Goal: Task Accomplishment & Management: Complete application form

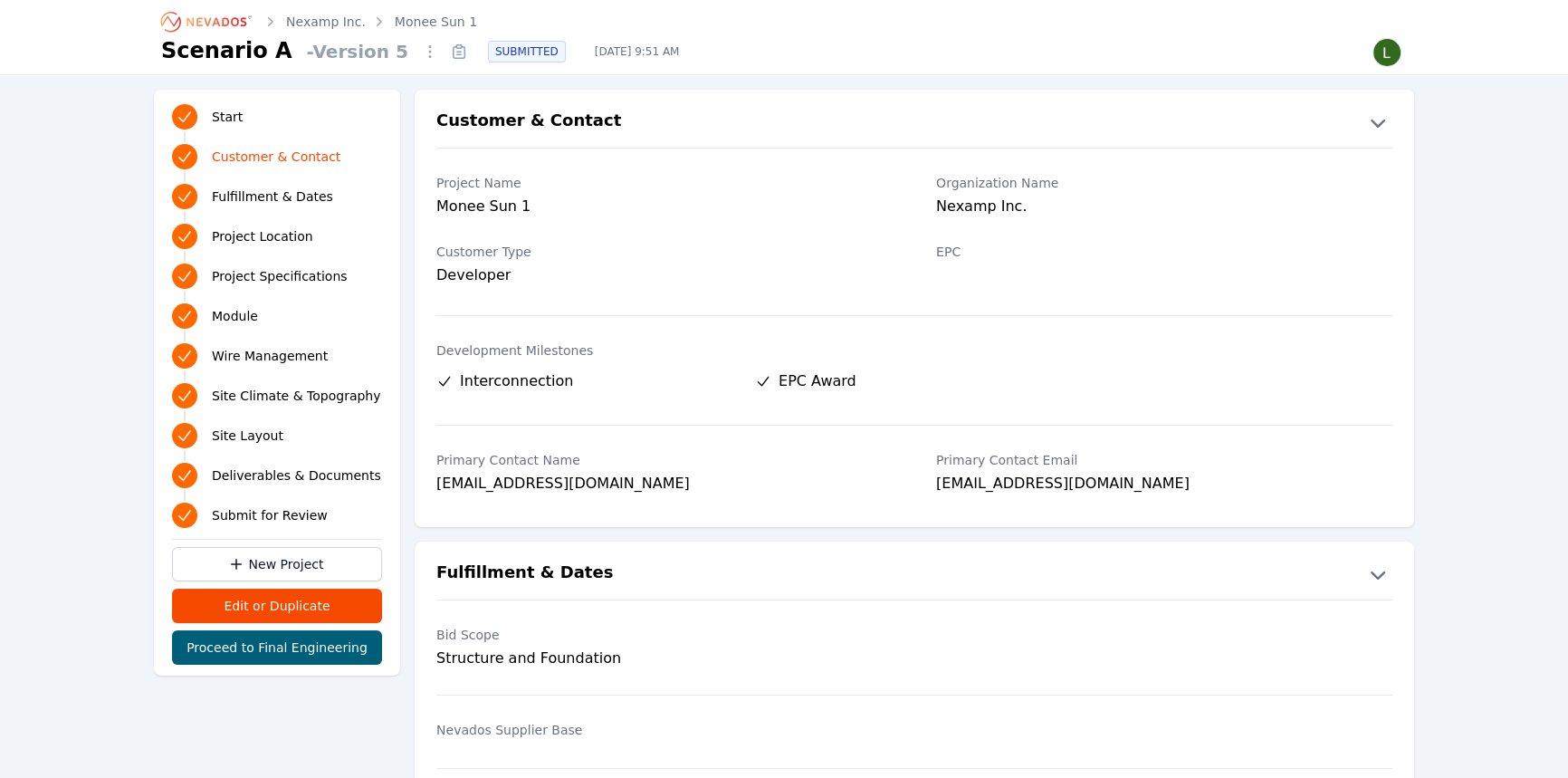
click at [811, 358] on div "Development Milestones Interconnection EPC Award" at bounding box center [913, 370] width 956 height 80
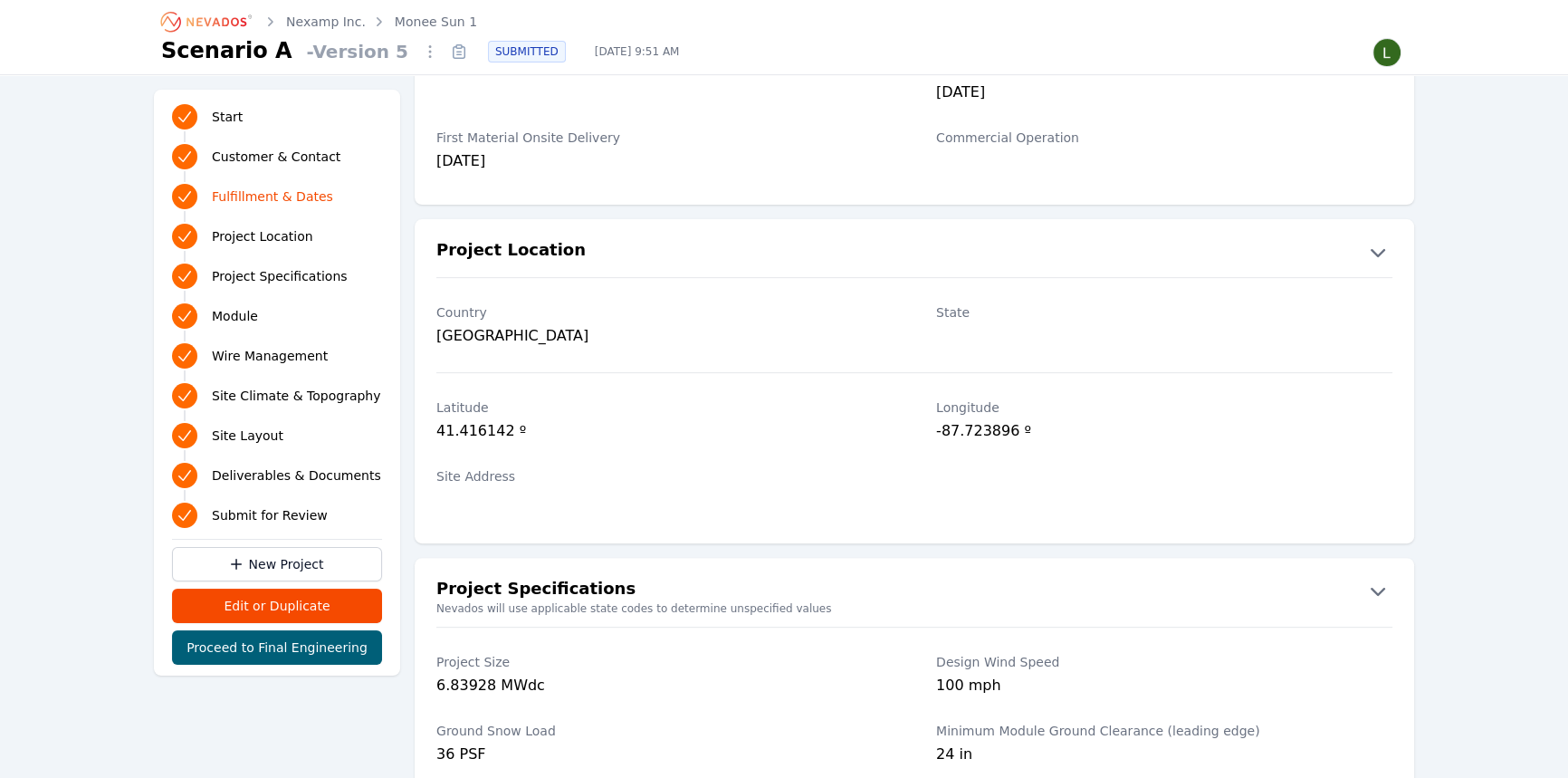
scroll to position [823, 0]
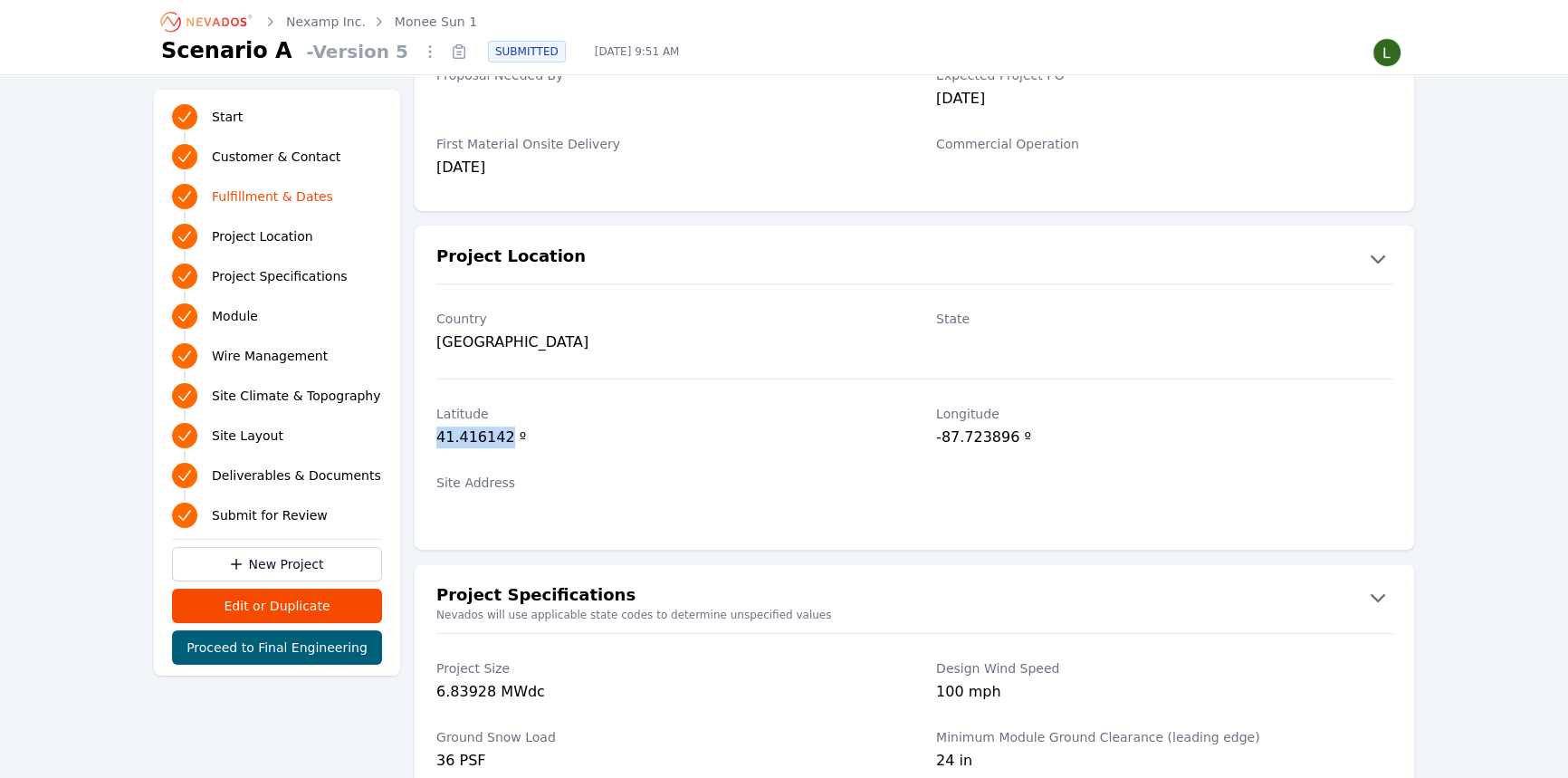
drag, startPoint x: 497, startPoint y: 432, endPoint x: 424, endPoint y: 440, distance: 73.4
click at [424, 440] on div "[GEOGRAPHIC_DATA] º" at bounding box center [913, 428] width 999 height 69
copy div "41.416142"
drag, startPoint x: 1008, startPoint y: 437, endPoint x: 929, endPoint y: 445, distance: 79.4
click at [929, 445] on div "[GEOGRAPHIC_DATA] º" at bounding box center [913, 428] width 999 height 69
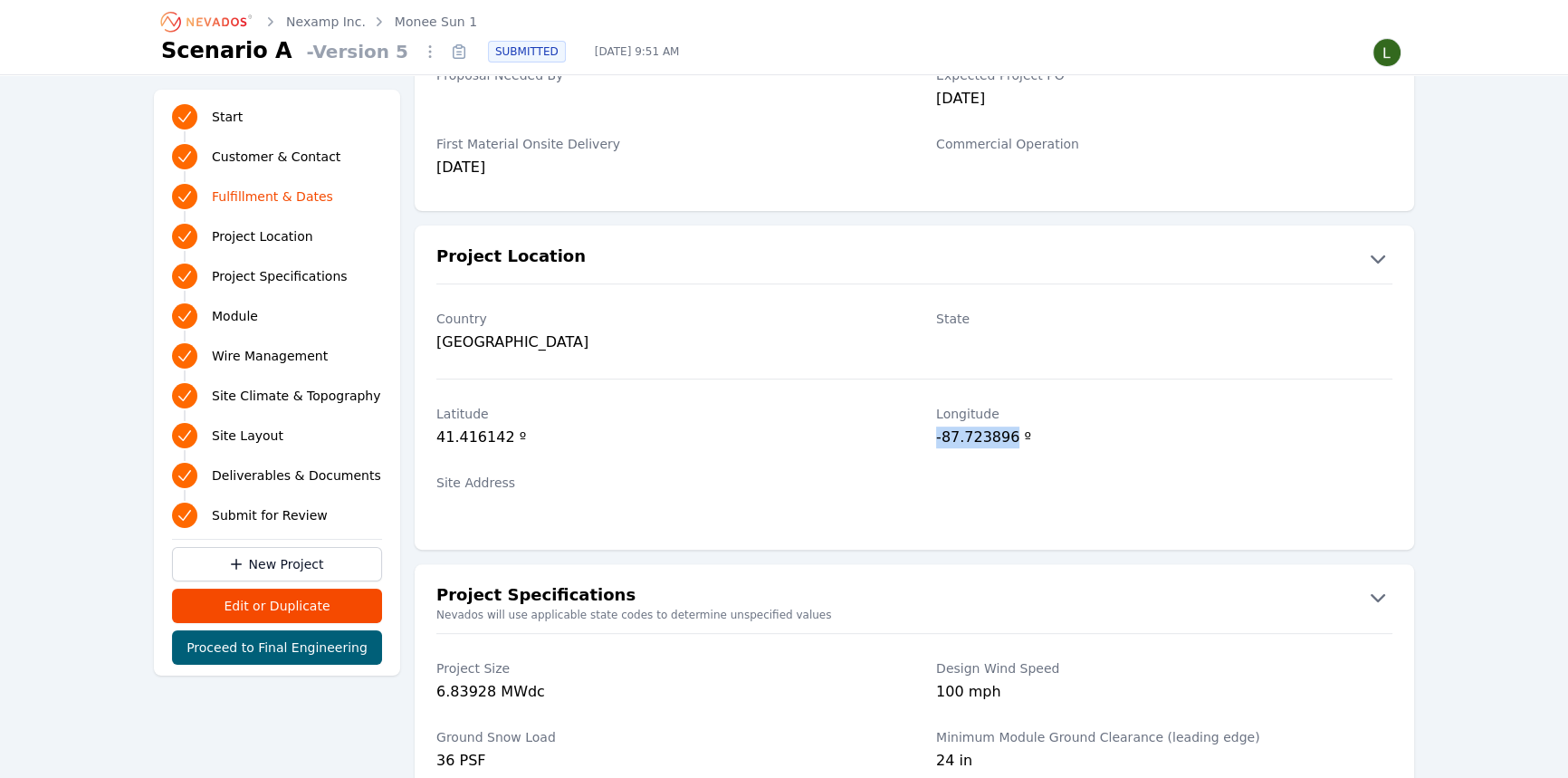
copy div "-87.723896"
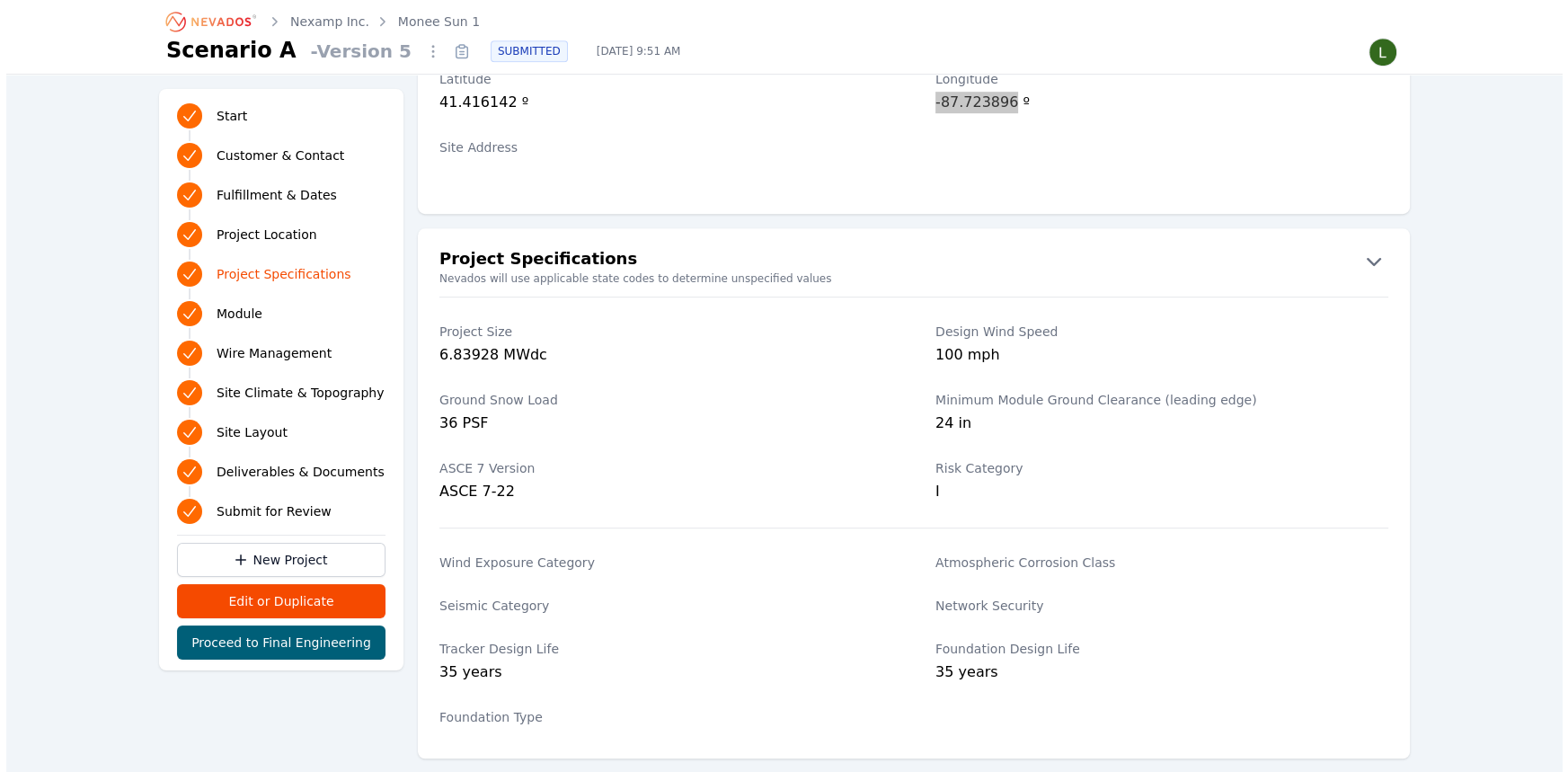
scroll to position [1061, 0]
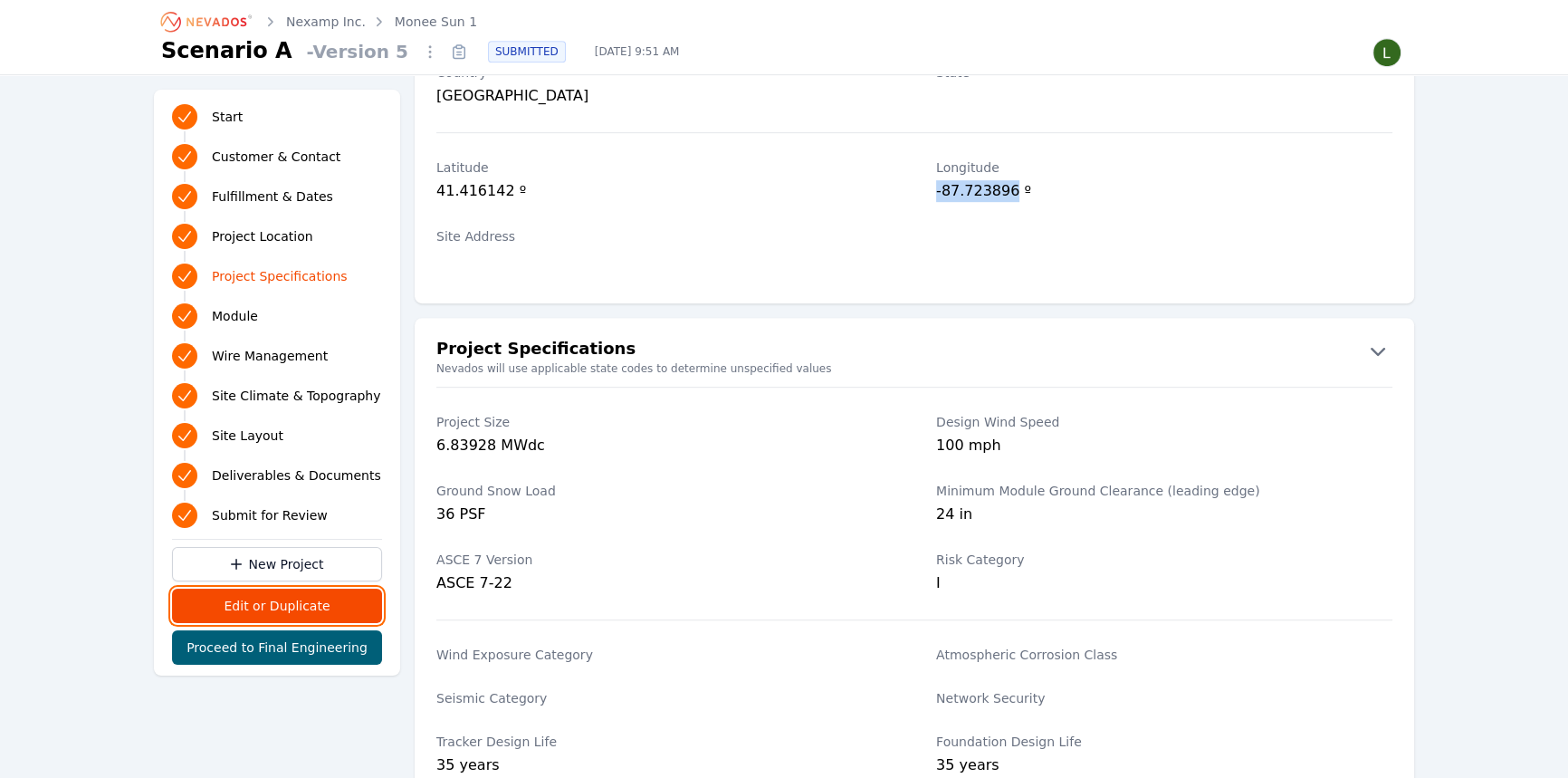
click at [284, 603] on button "Edit or Duplicate" at bounding box center [277, 606] width 210 height 35
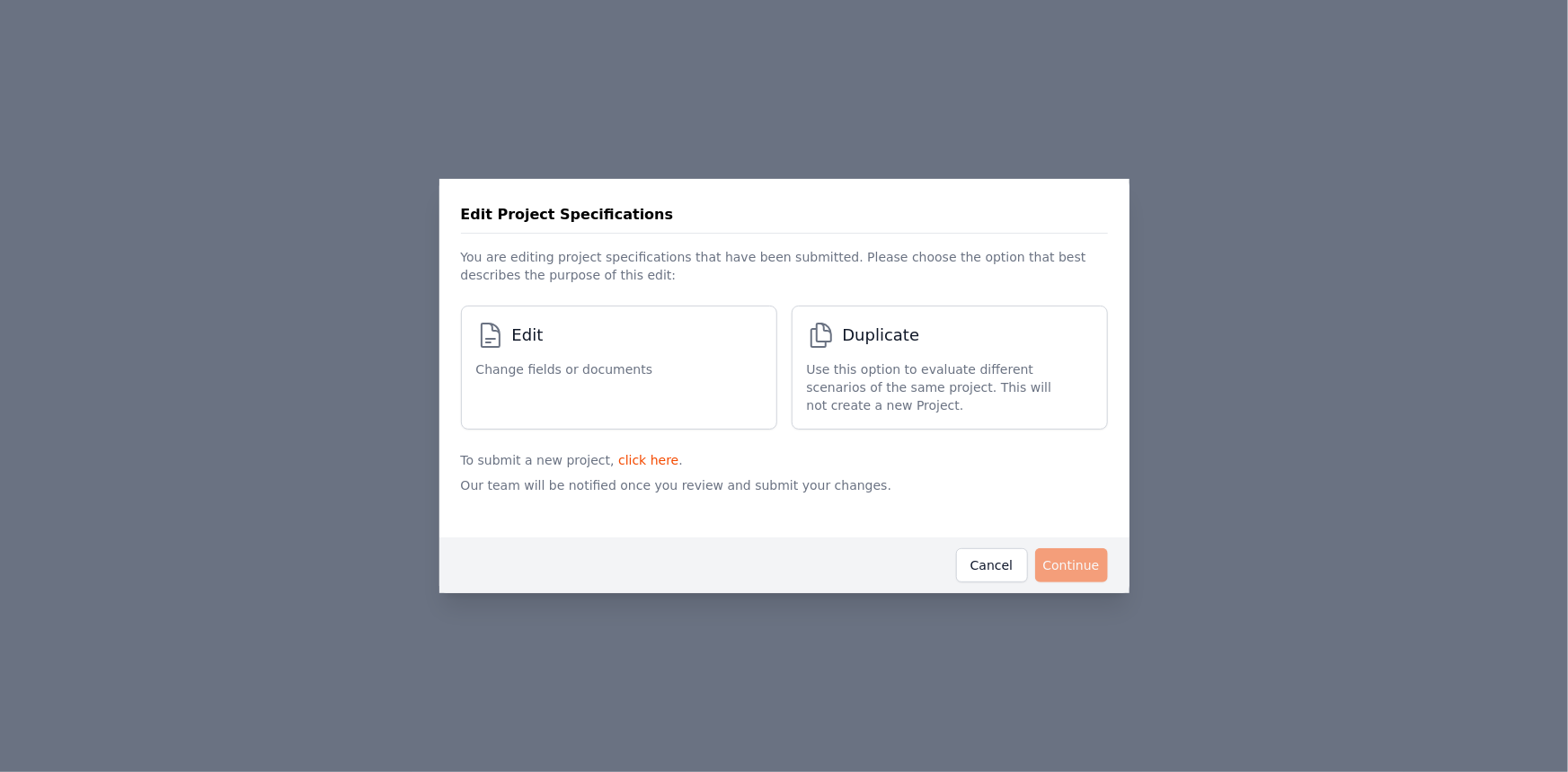
click at [530, 386] on span "Edit Change fields or documents" at bounding box center [564, 367] width 177 height 93
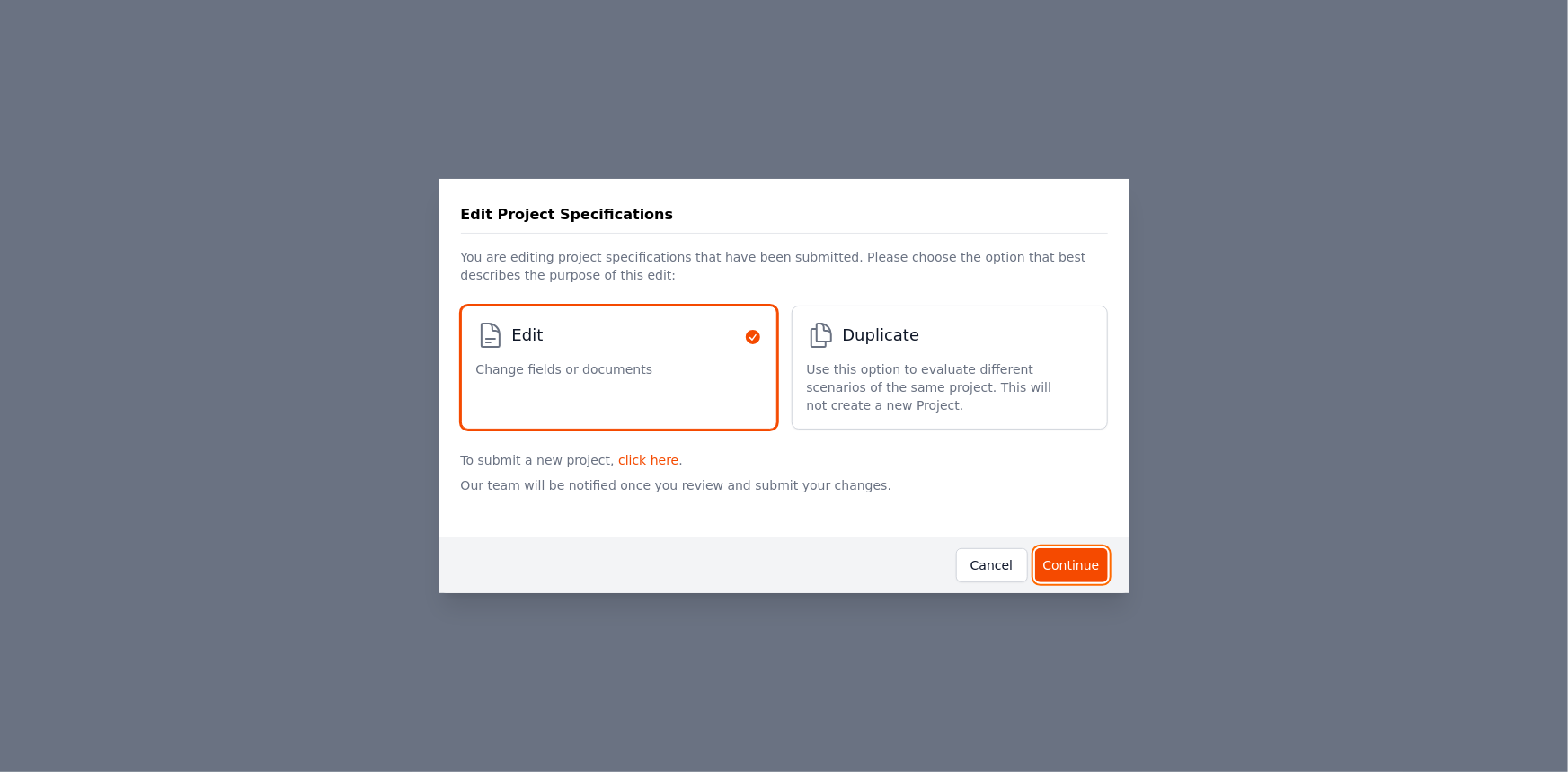
click at [1062, 569] on button "Continue" at bounding box center [1072, 565] width 73 height 35
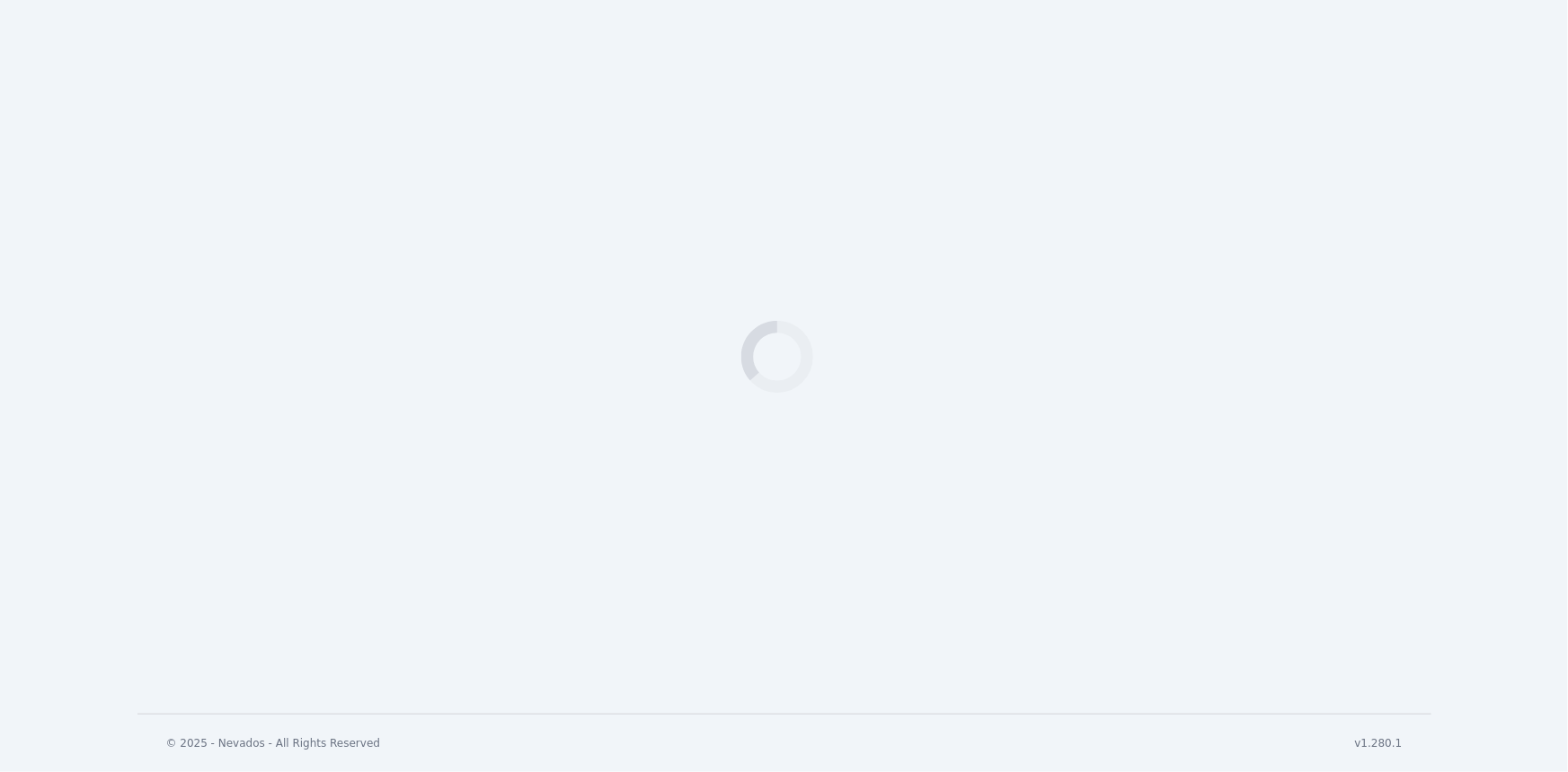
select select "*********"
select select "*"
select LLC-DevSet-RevC\ "**********"
select \(1\)\ "**********"
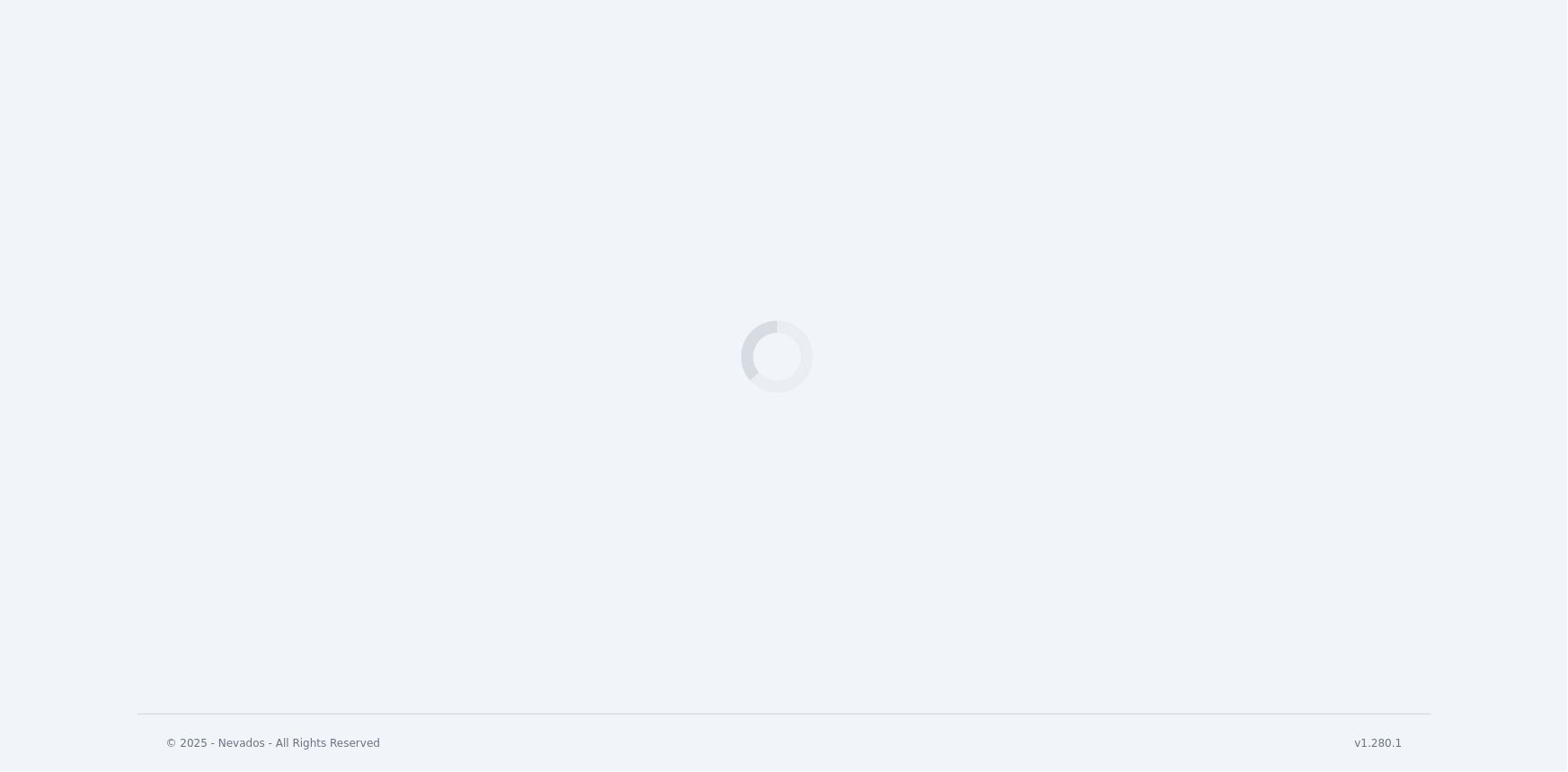
select IL_20250505\ "**********"
select \(9\)\ "**********"
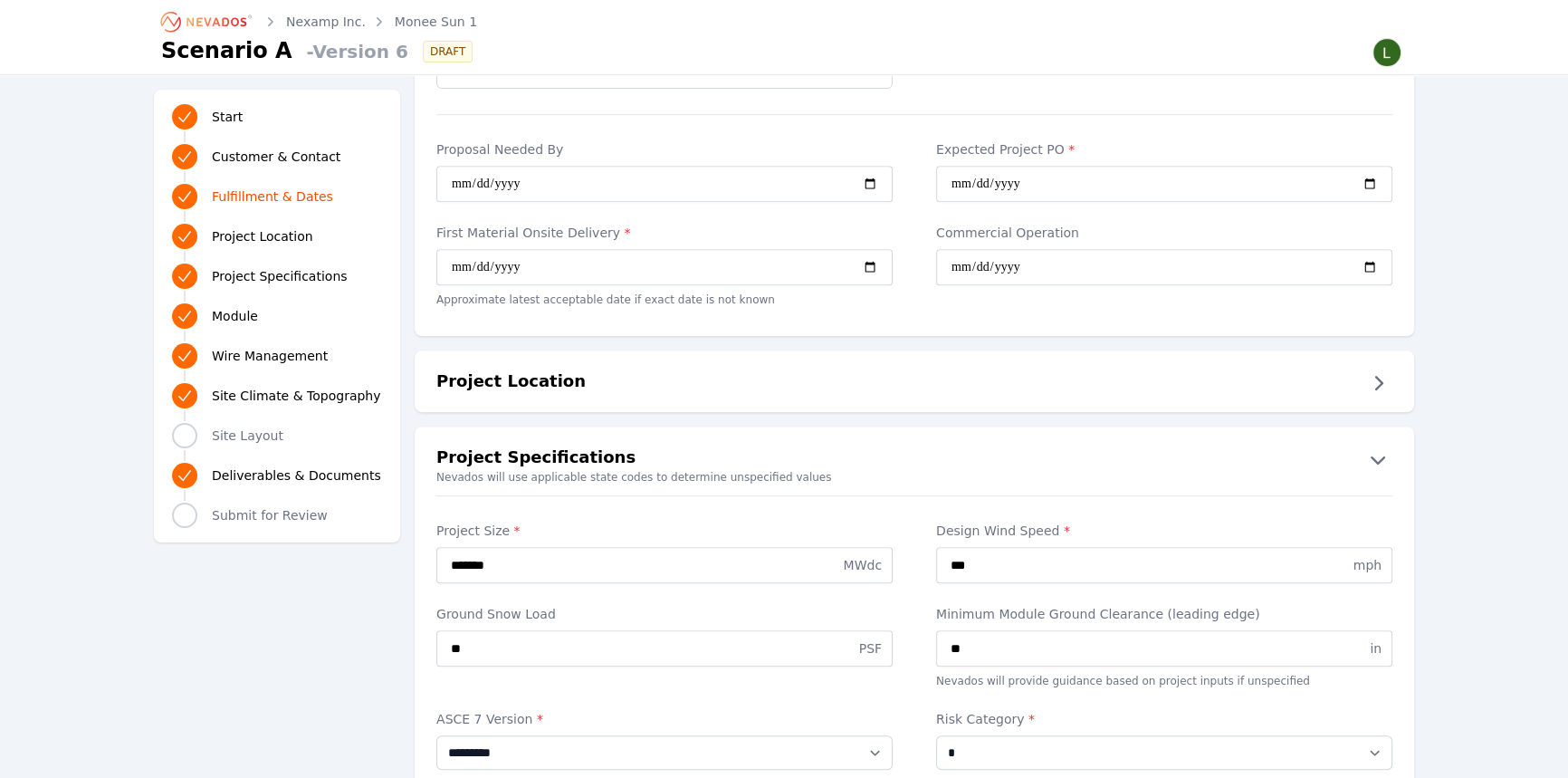
scroll to position [880, 0]
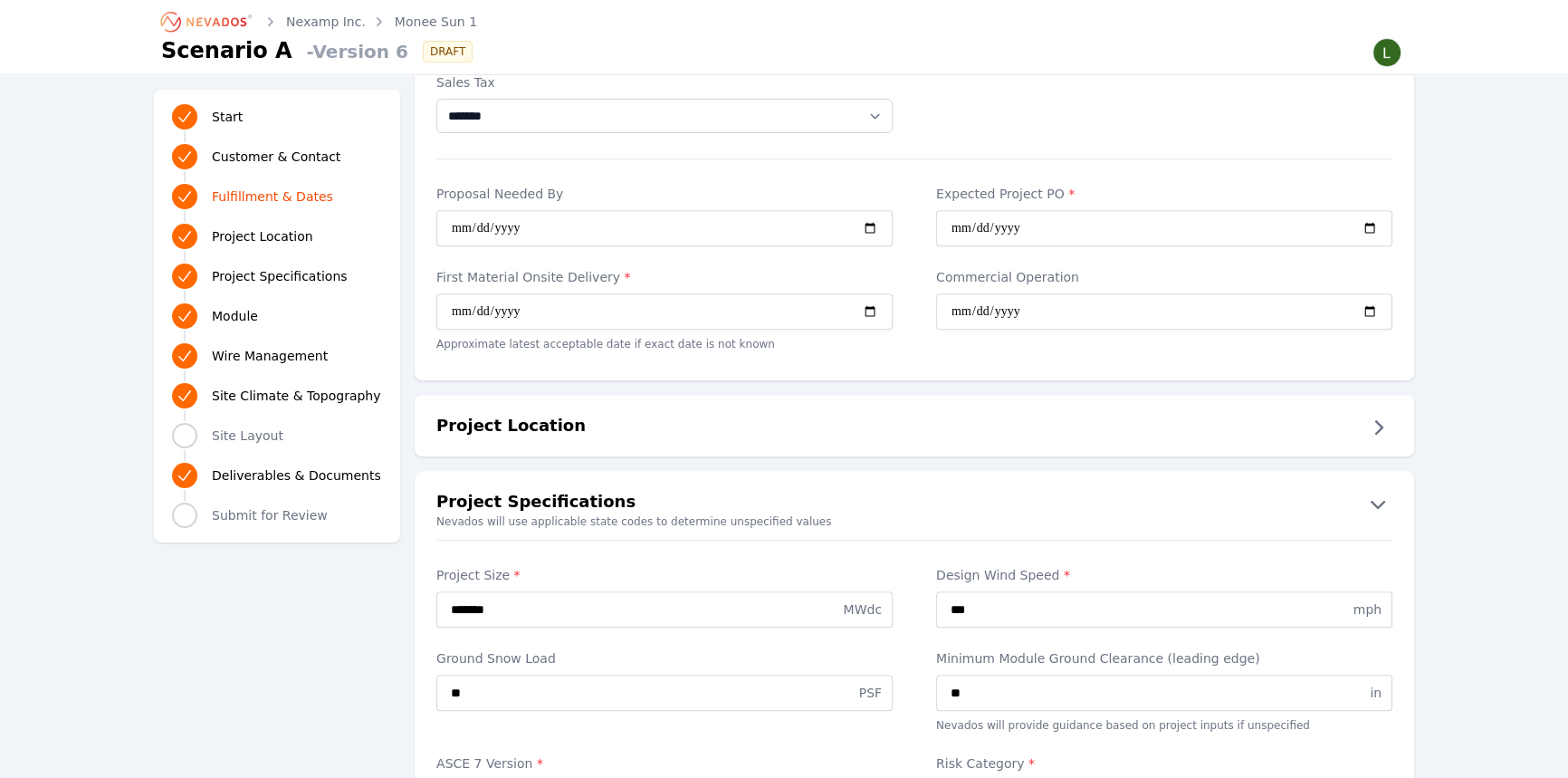
click at [1383, 425] on icon "button" at bounding box center [1378, 427] width 29 height 29
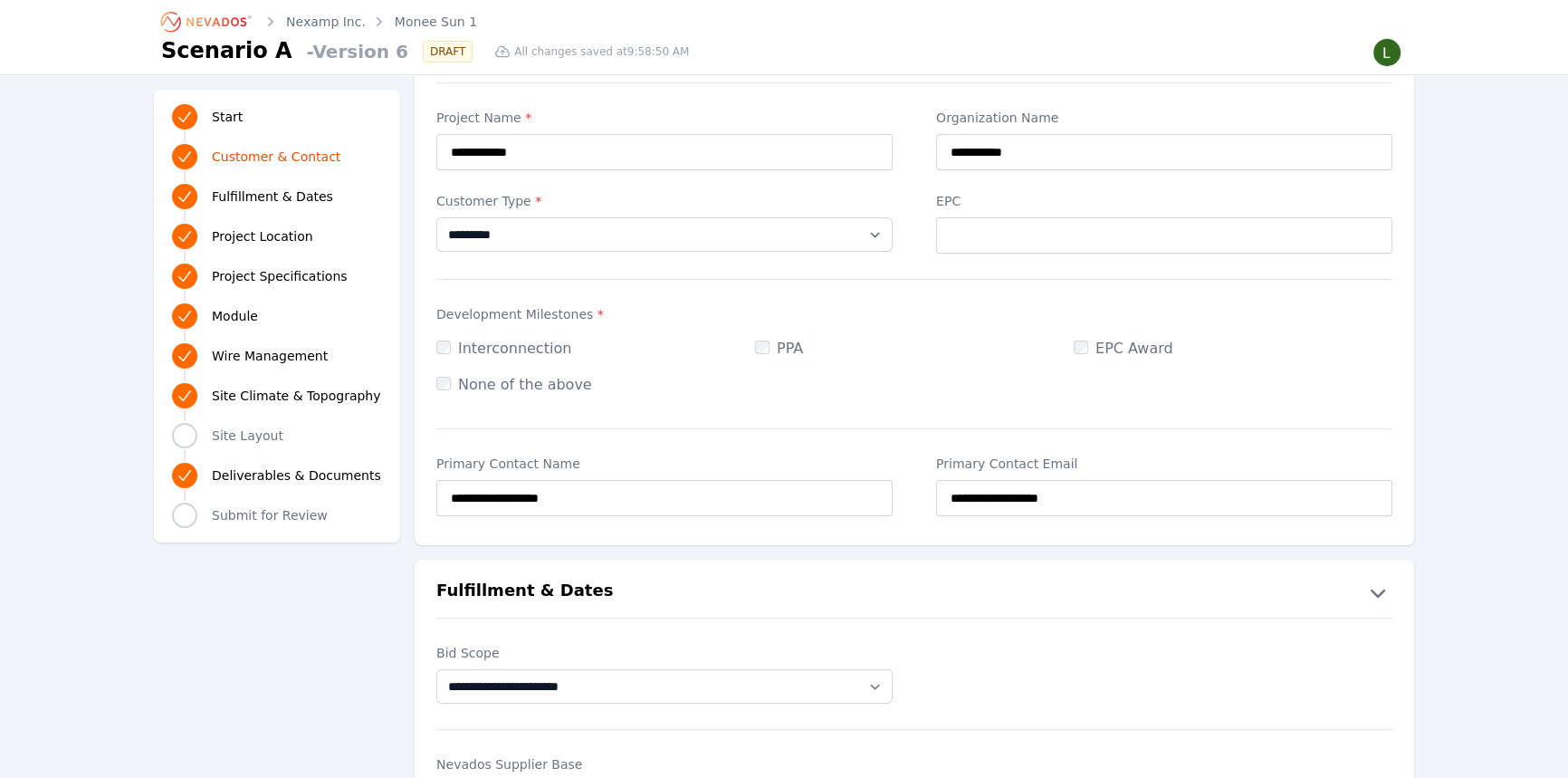
scroll to position [0, 0]
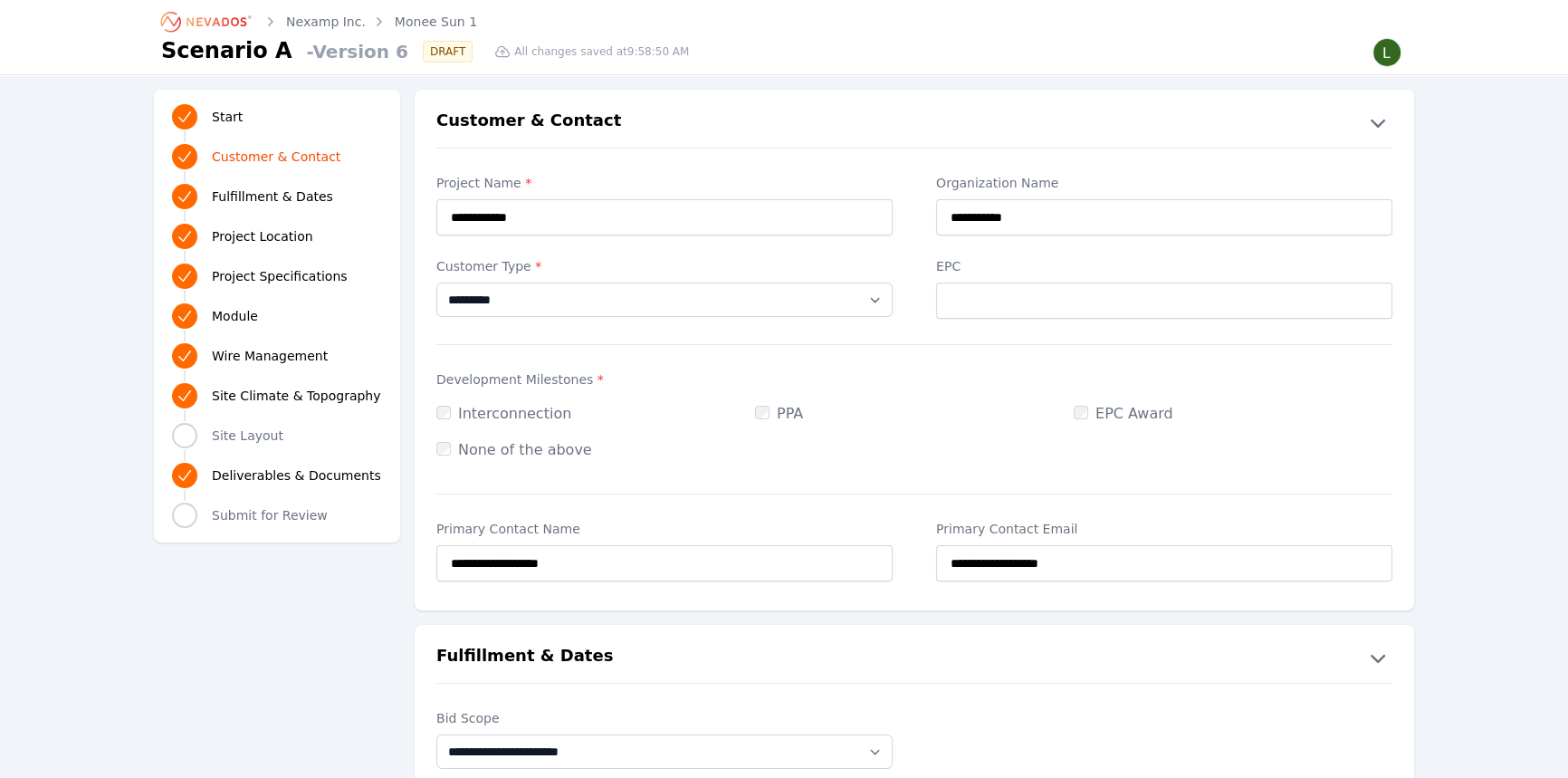
select select "**"
click at [420, 23] on link "Monee Sun 1" at bounding box center [435, 21] width 82 height 18
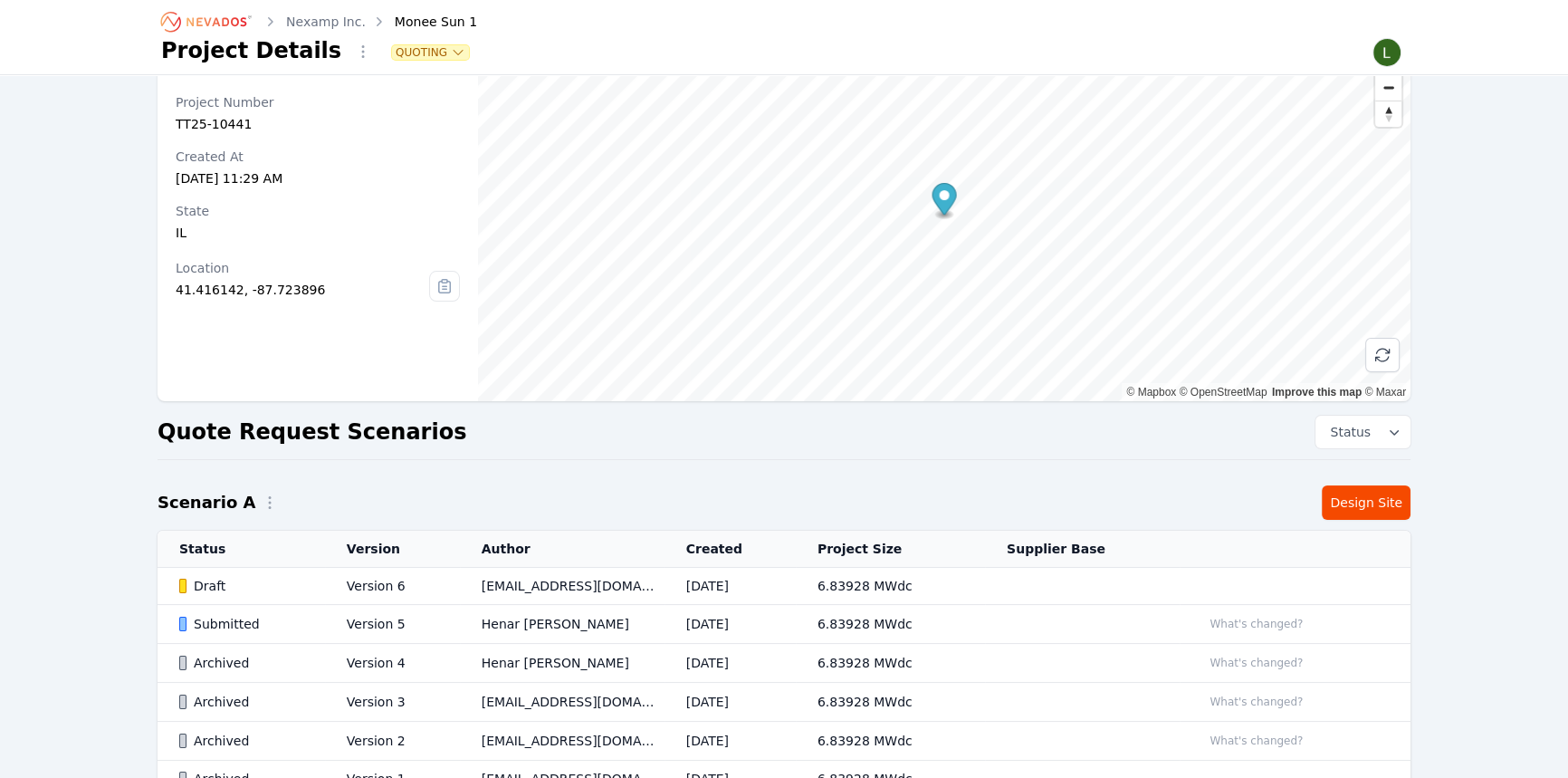
scroll to position [82, 0]
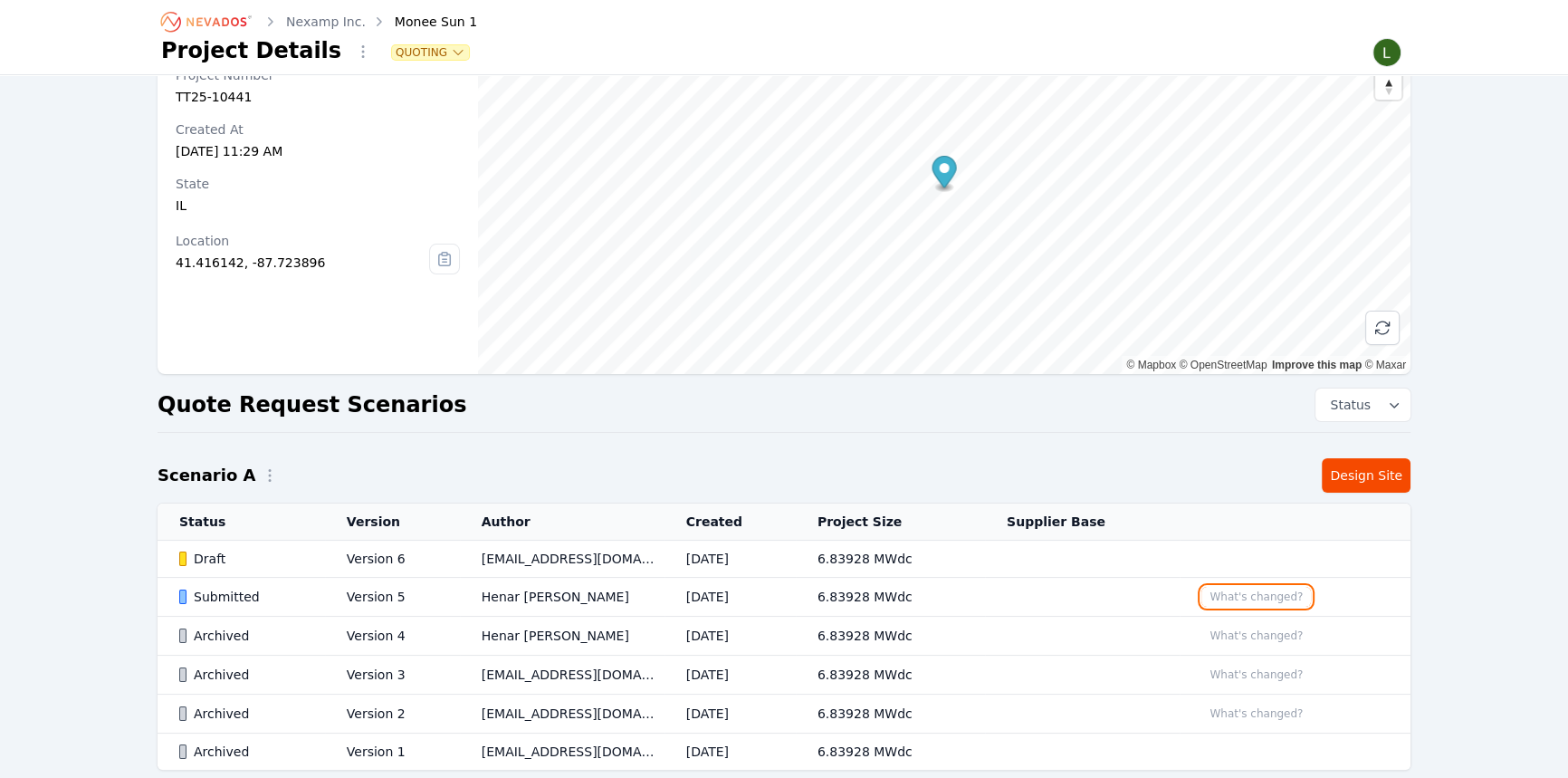
click at [1221, 592] on button "What's changed?" at bounding box center [1256, 596] width 109 height 20
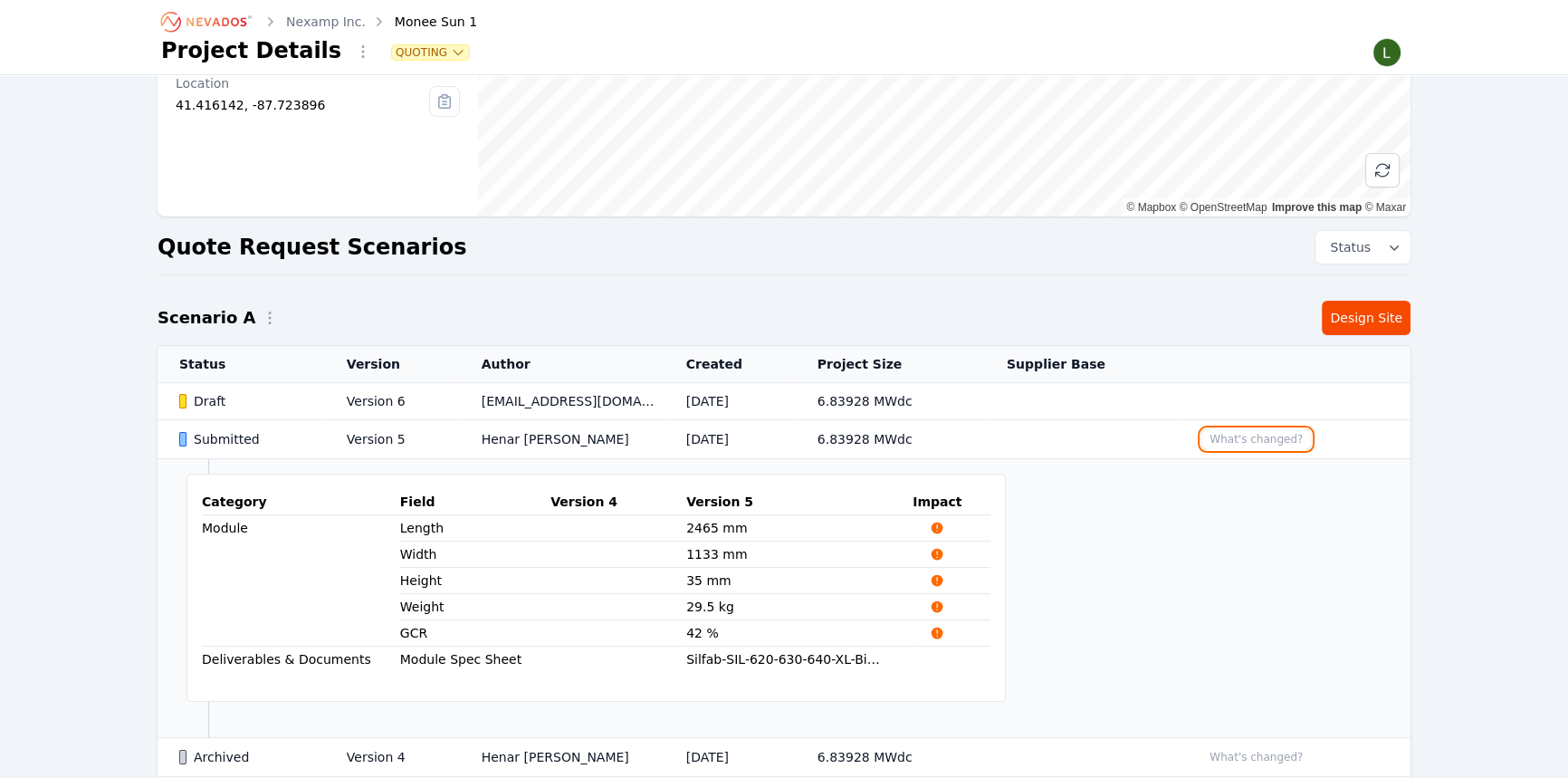
scroll to position [246, 0]
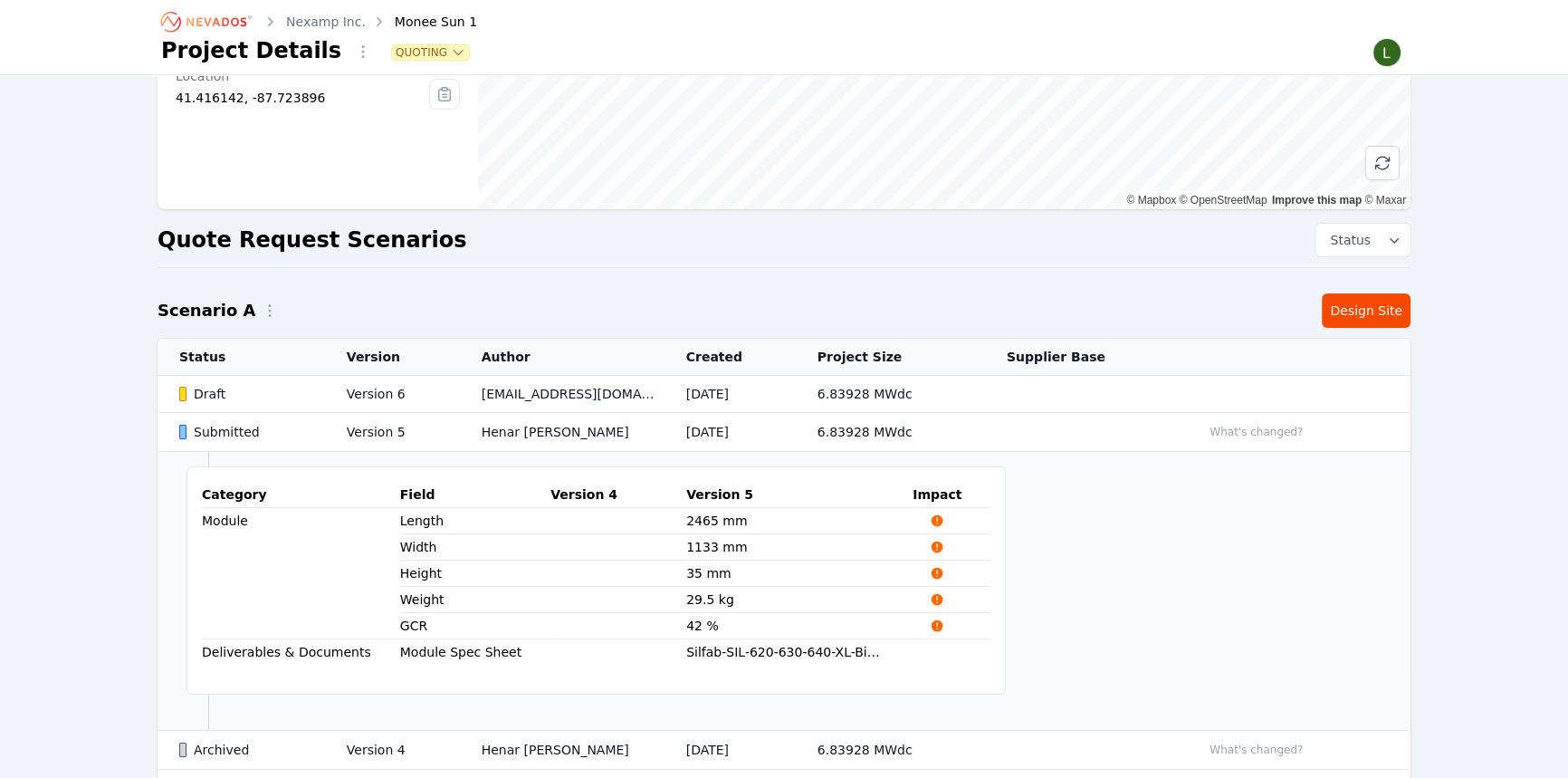
click at [524, 430] on td "Henar [PERSON_NAME]" at bounding box center [561, 431] width 204 height 39
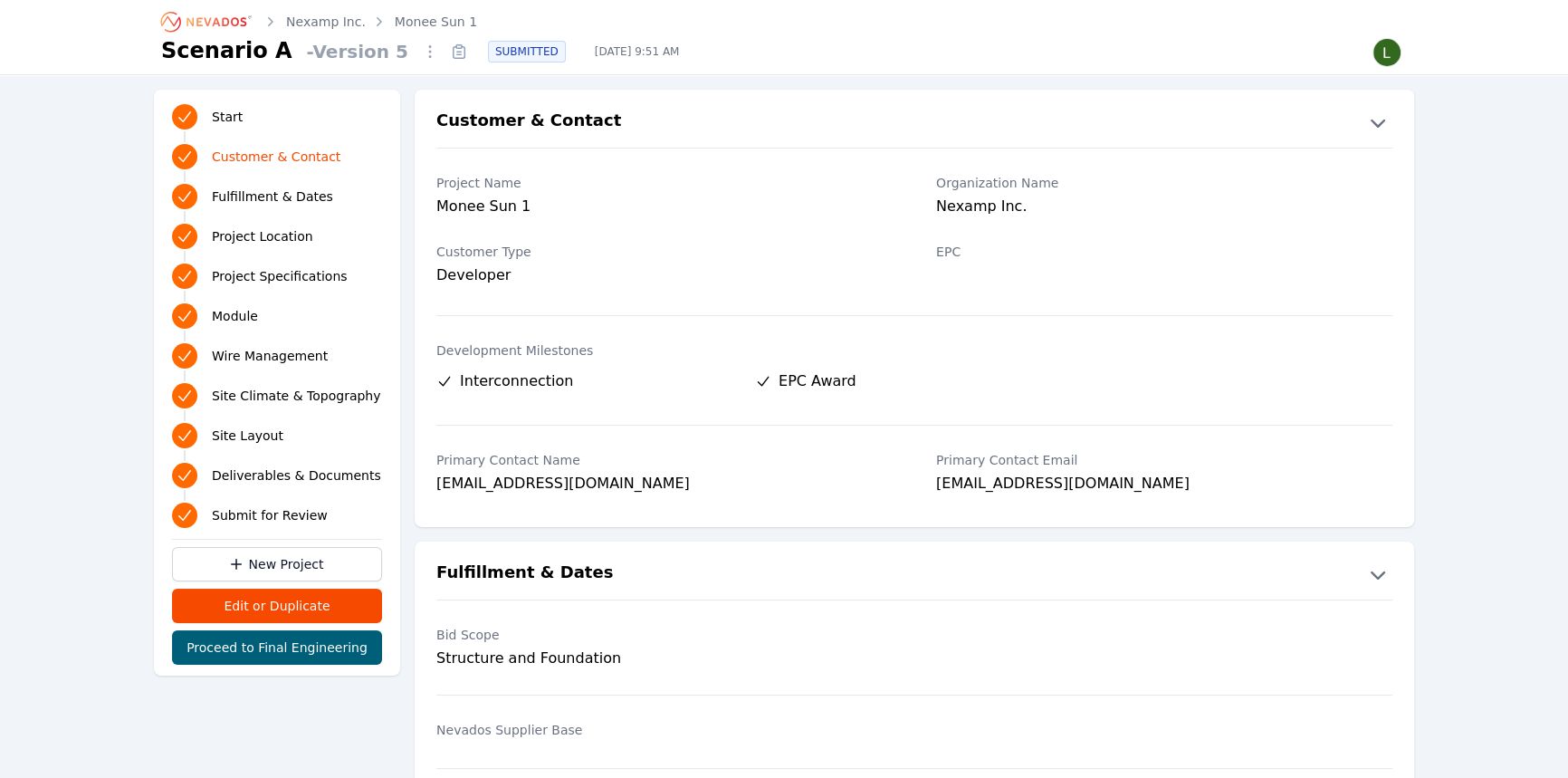
click at [445, 53] on icon at bounding box center [459, 51] width 29 height 29
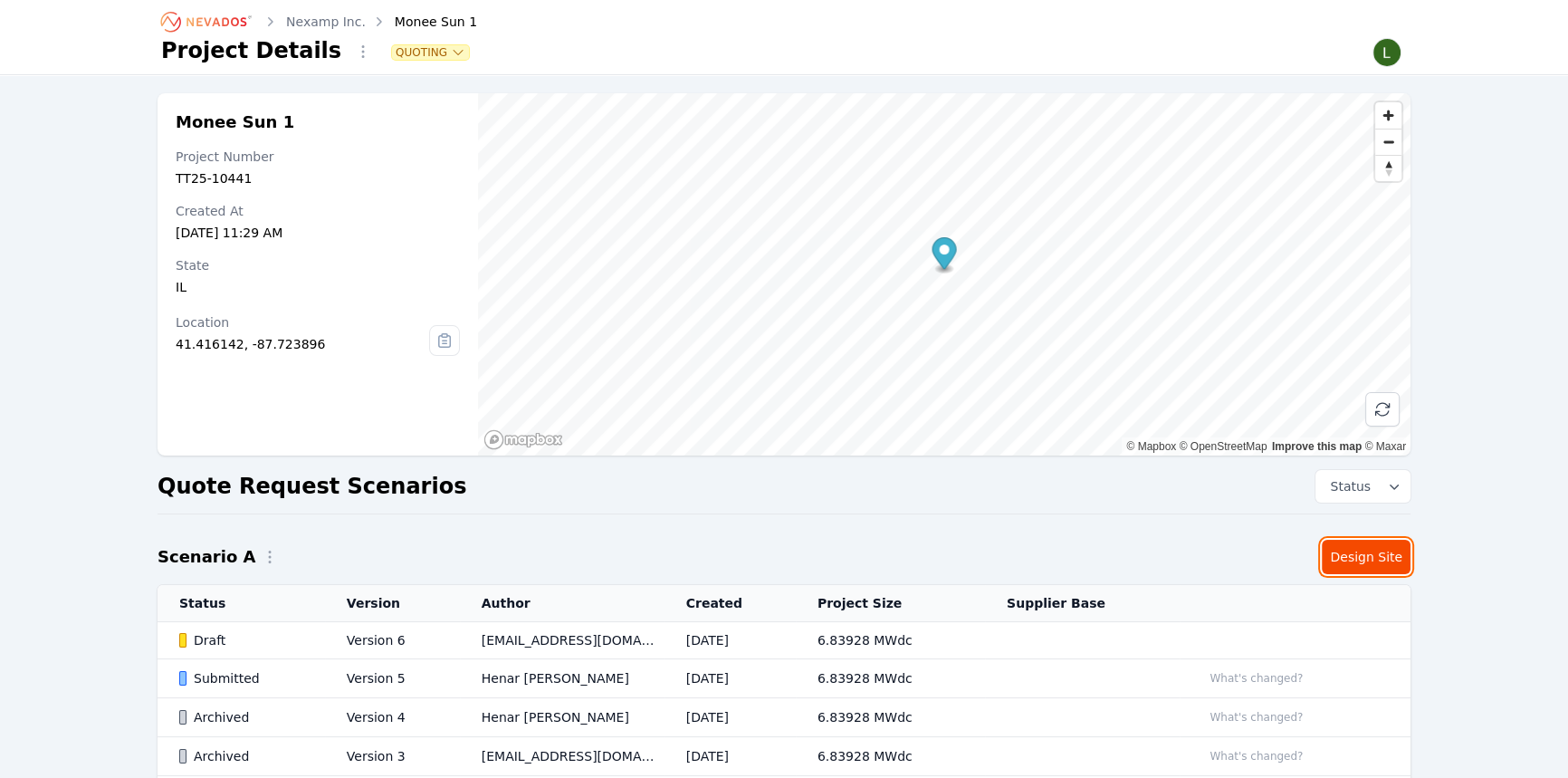
click at [1353, 553] on link "Design Site" at bounding box center [1366, 557] width 89 height 35
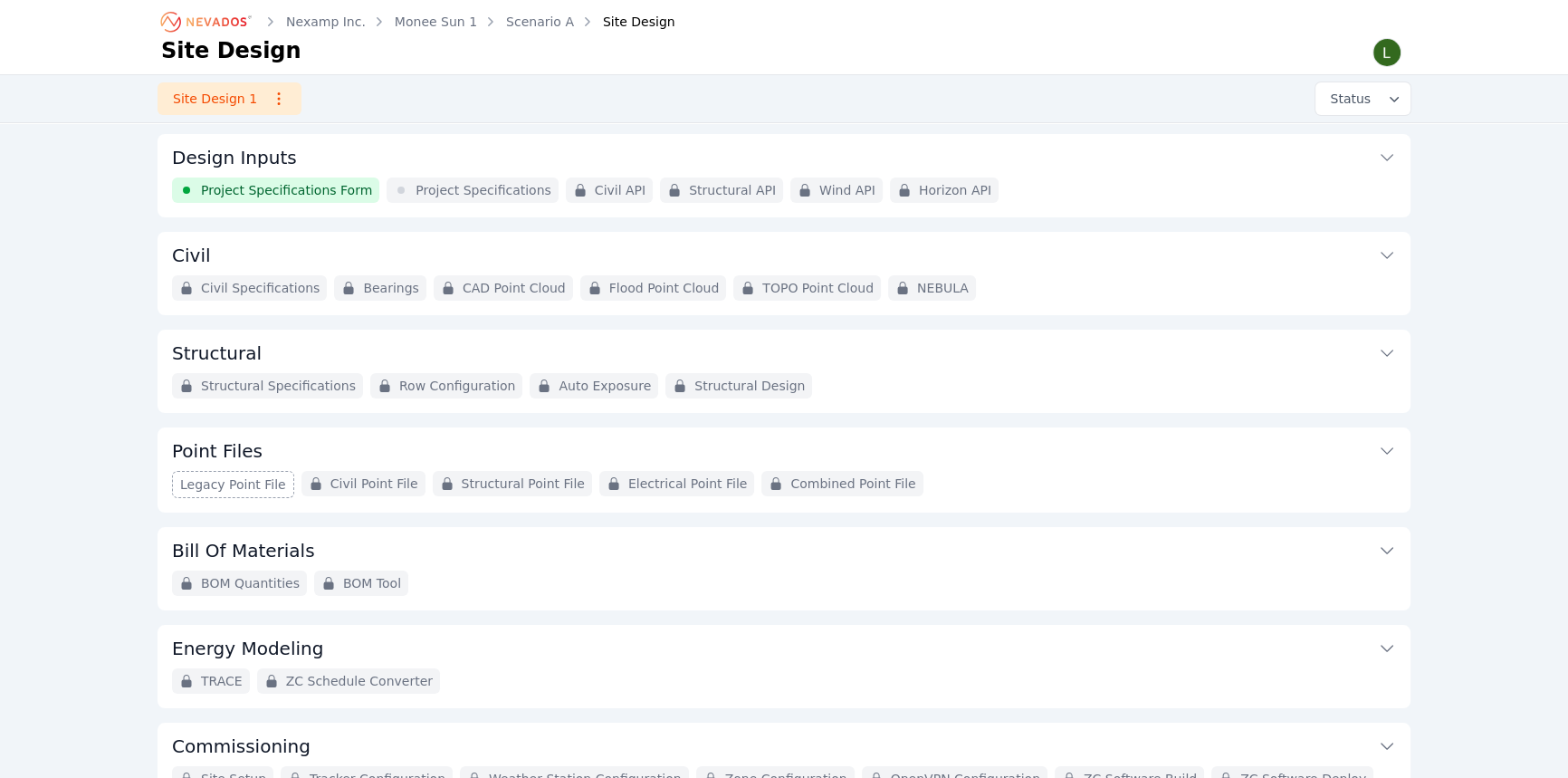
click at [429, 187] on span "Project Specifications" at bounding box center [483, 189] width 136 height 18
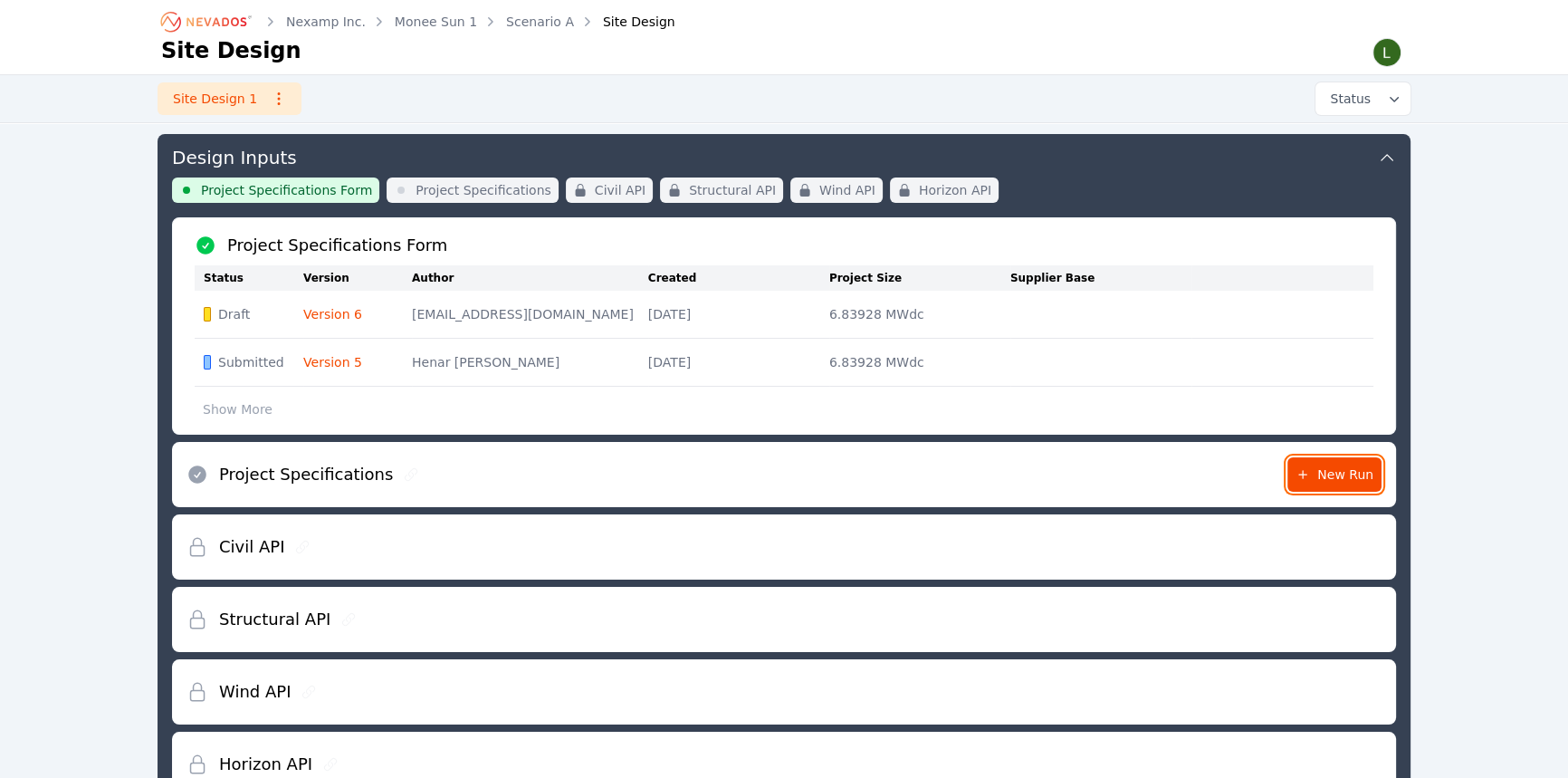
click at [1314, 476] on span "New Run" at bounding box center [1334, 474] width 78 height 18
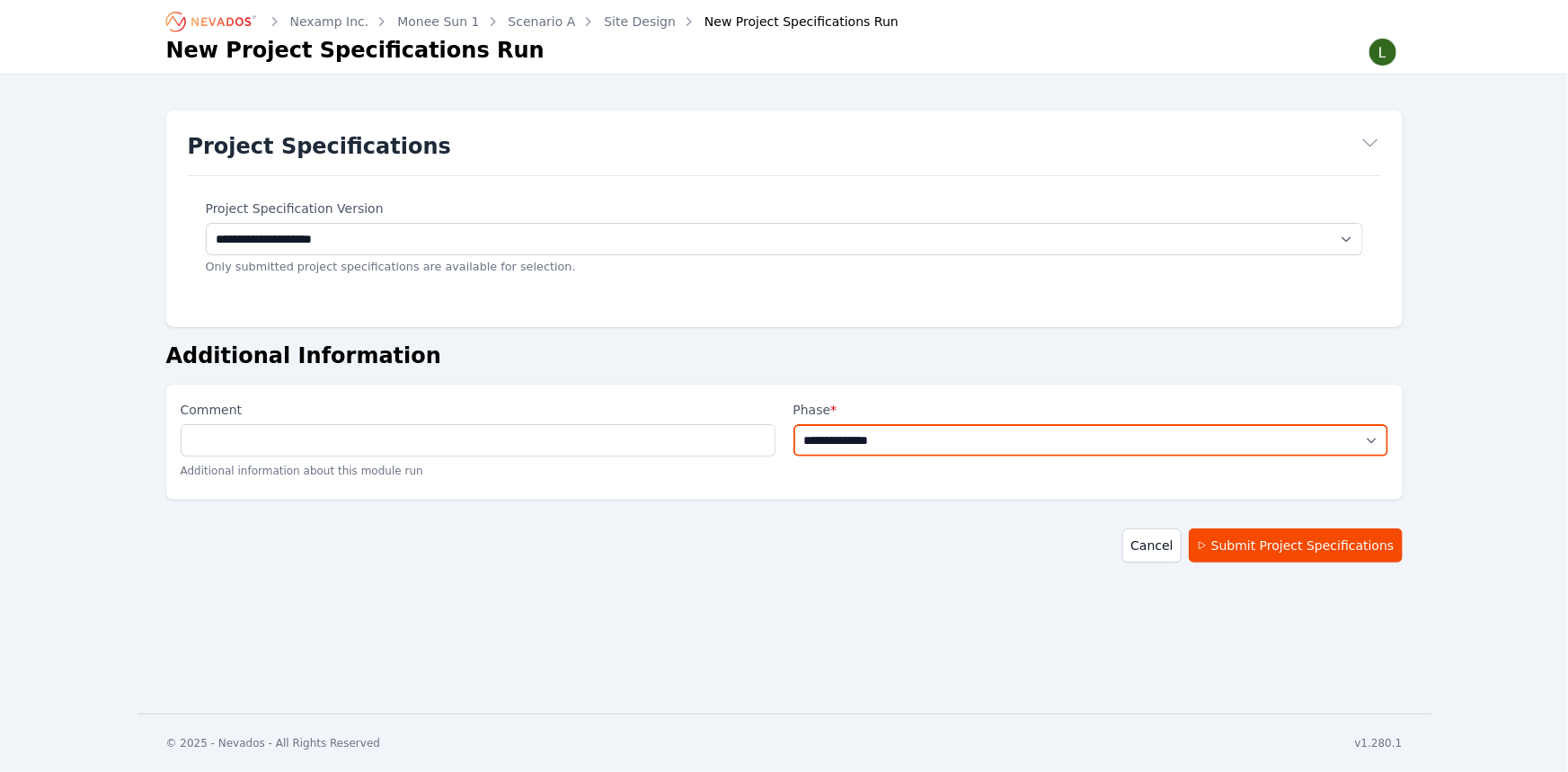
click at [889, 449] on select "**********" at bounding box center [1091, 440] width 595 height 33
select select "**********"
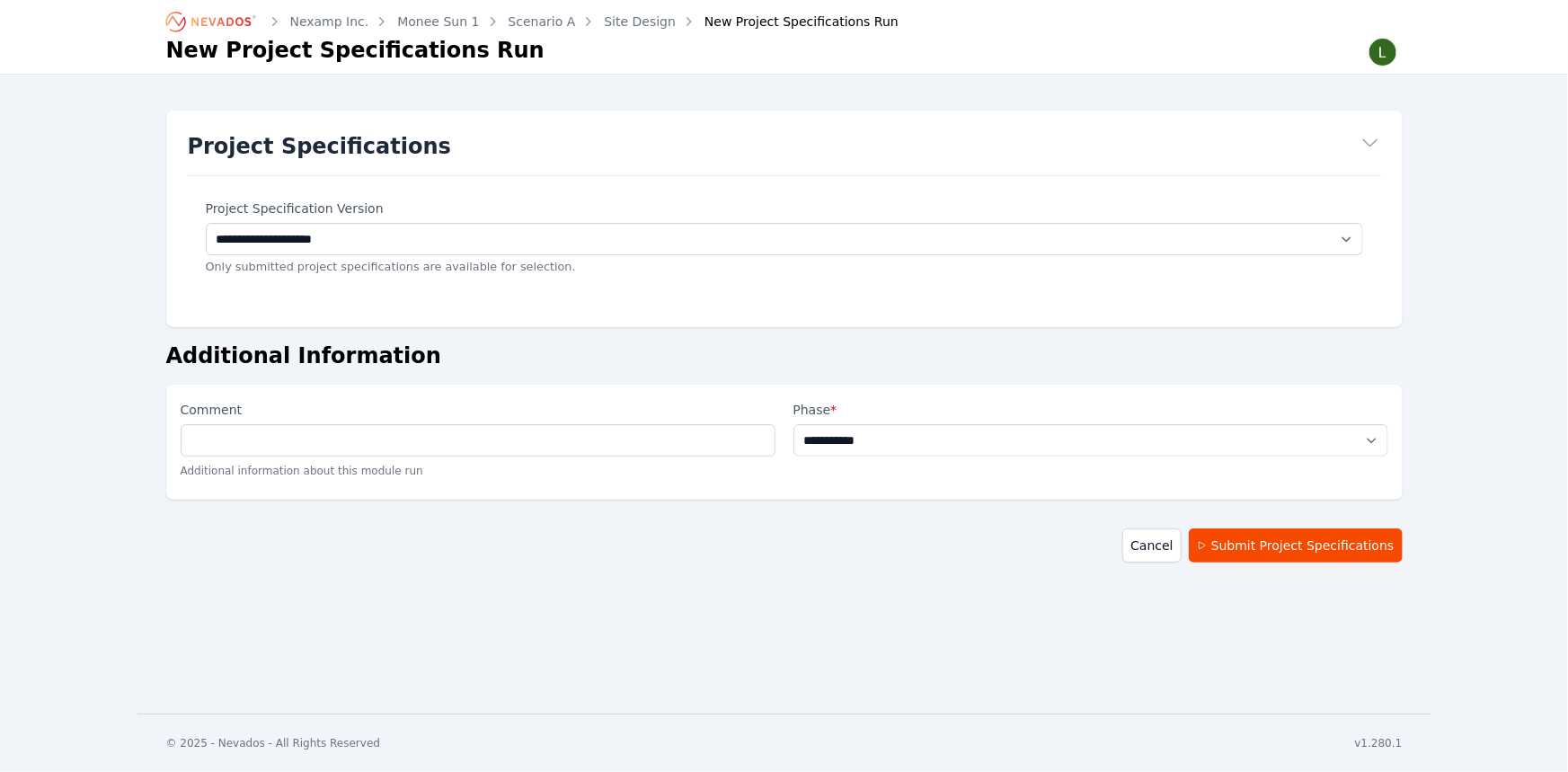
click at [794, 424] on select "**********" at bounding box center [1091, 440] width 595 height 33
click at [1267, 549] on button "Submit Project Specifications" at bounding box center [1296, 545] width 214 height 35
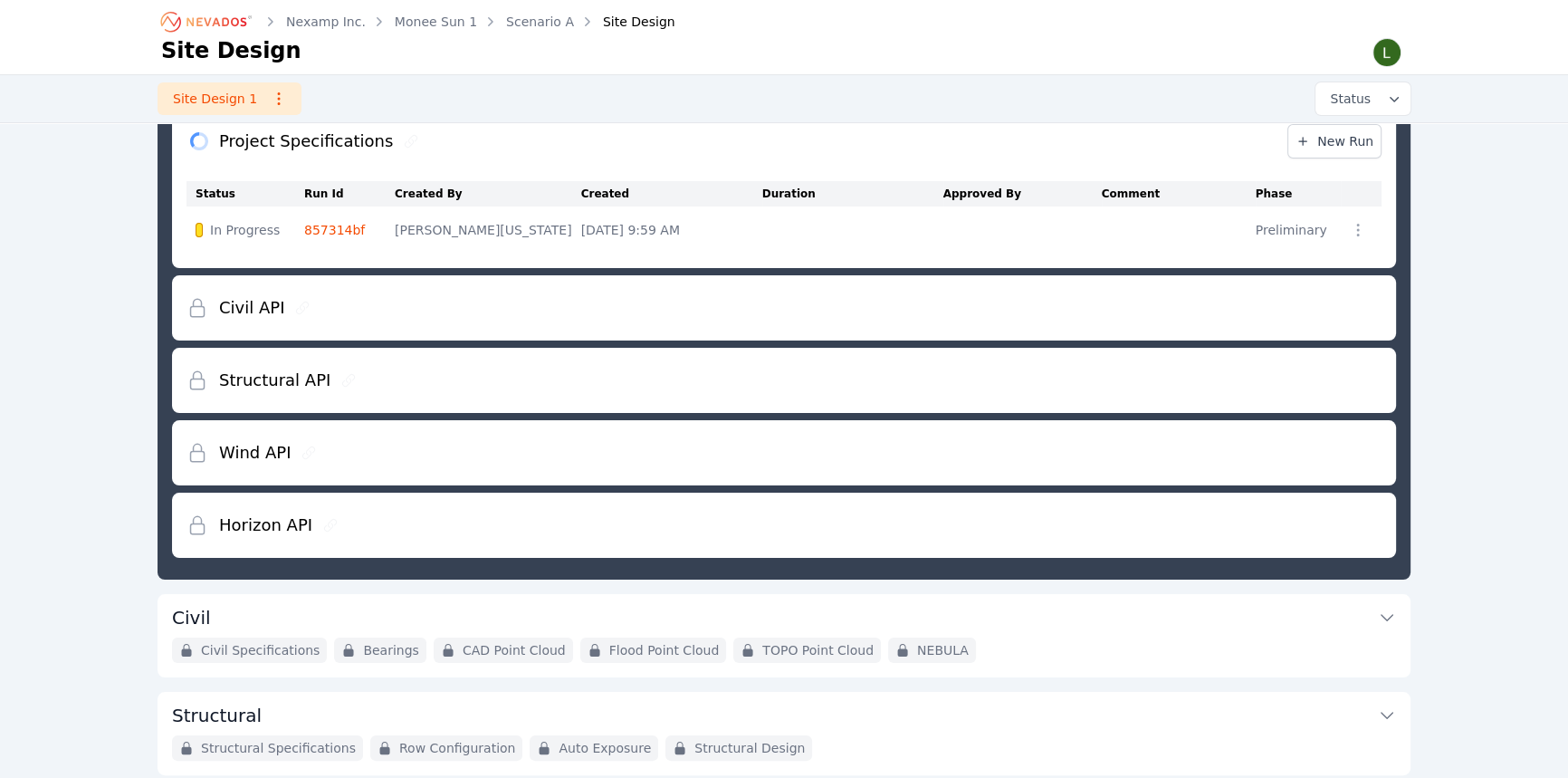
scroll to position [222, 0]
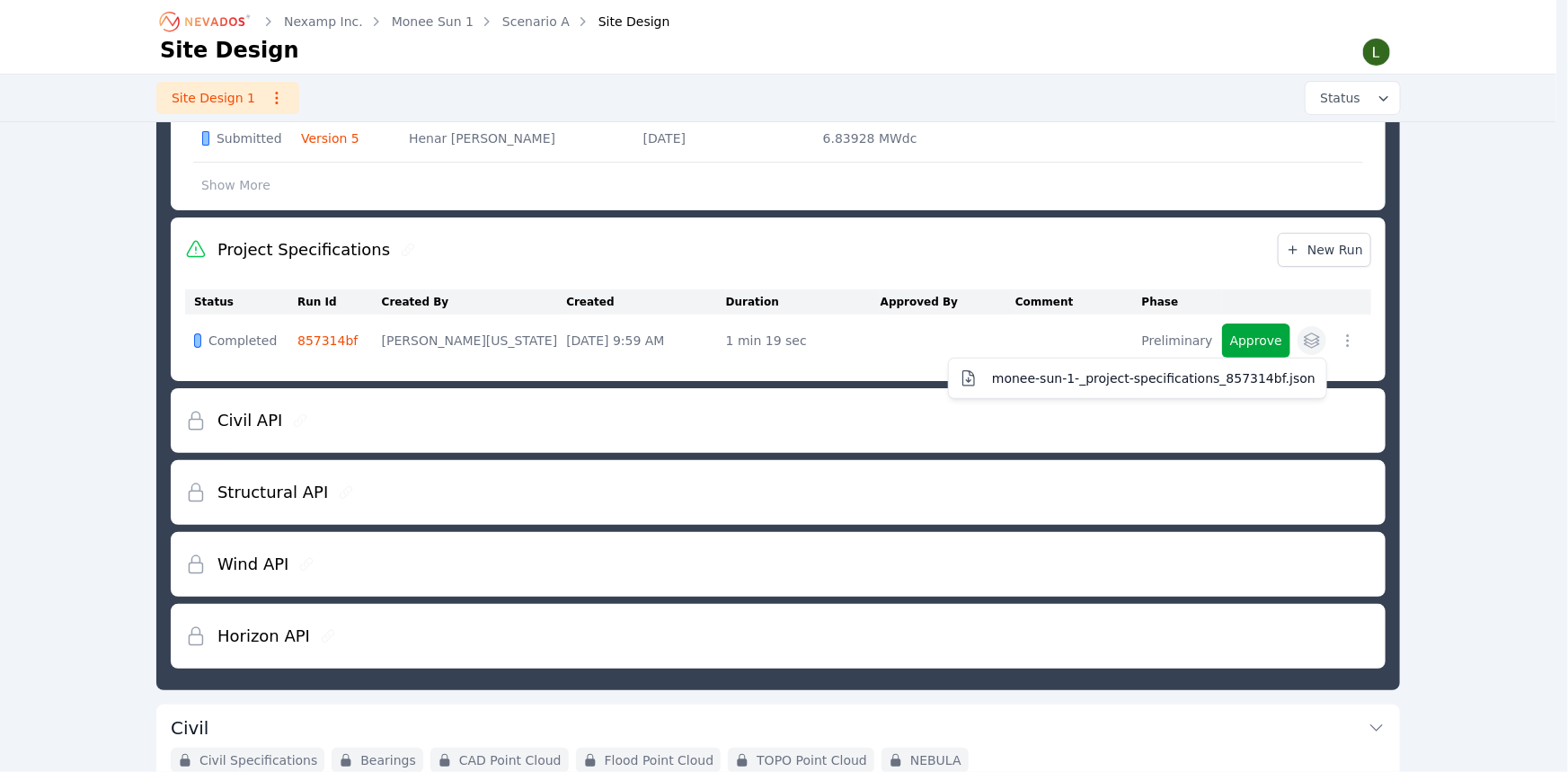
click at [1310, 341] on icon "button" at bounding box center [1312, 340] width 18 height 18
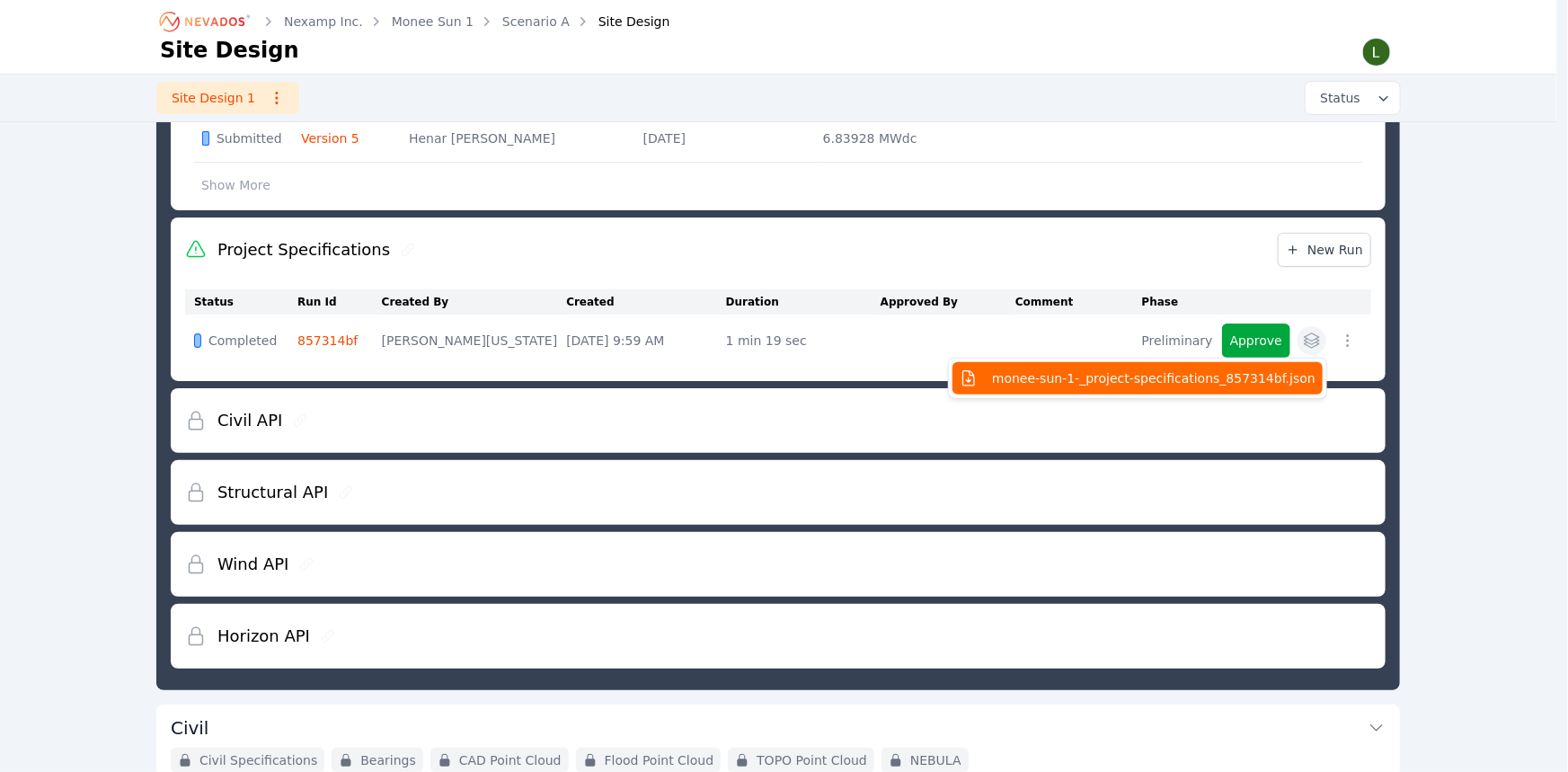
click at [1227, 370] on span "monee-sun-1-_project-specifications_857314bf.json" at bounding box center [1154, 378] width 324 height 18
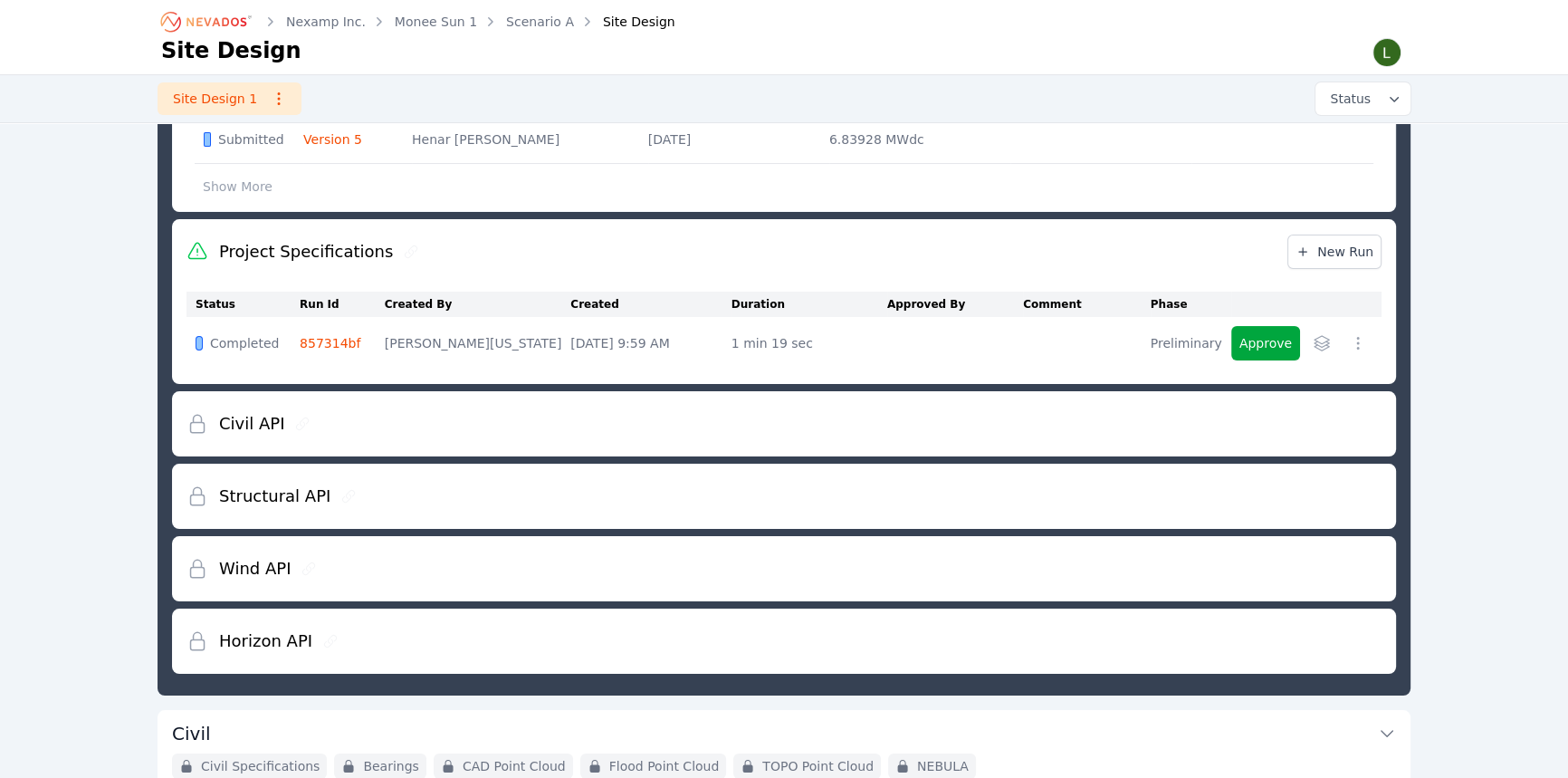
scroll to position [305, 0]
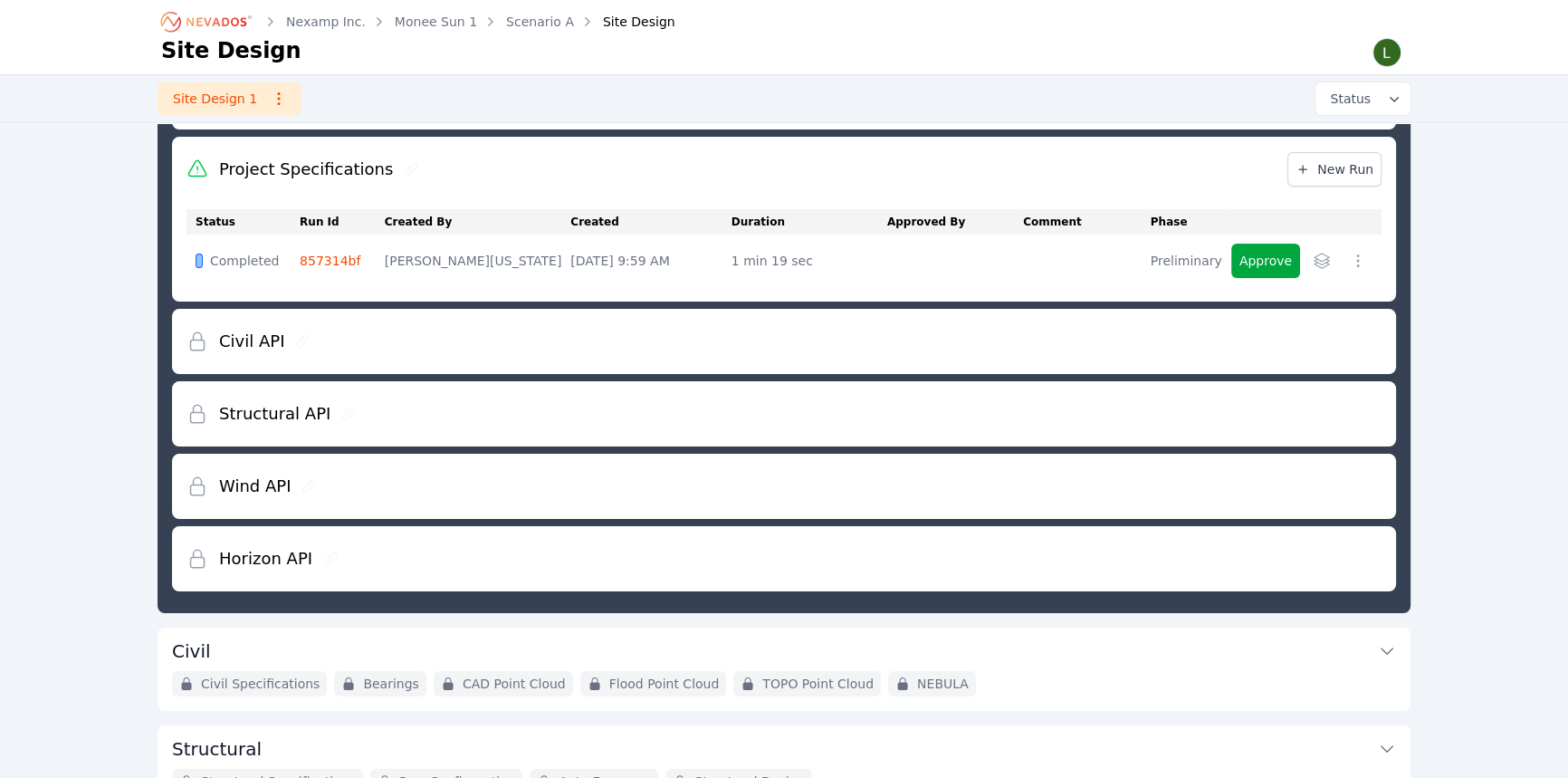
click at [278, 343] on h2 "Civil API" at bounding box center [251, 341] width 65 height 25
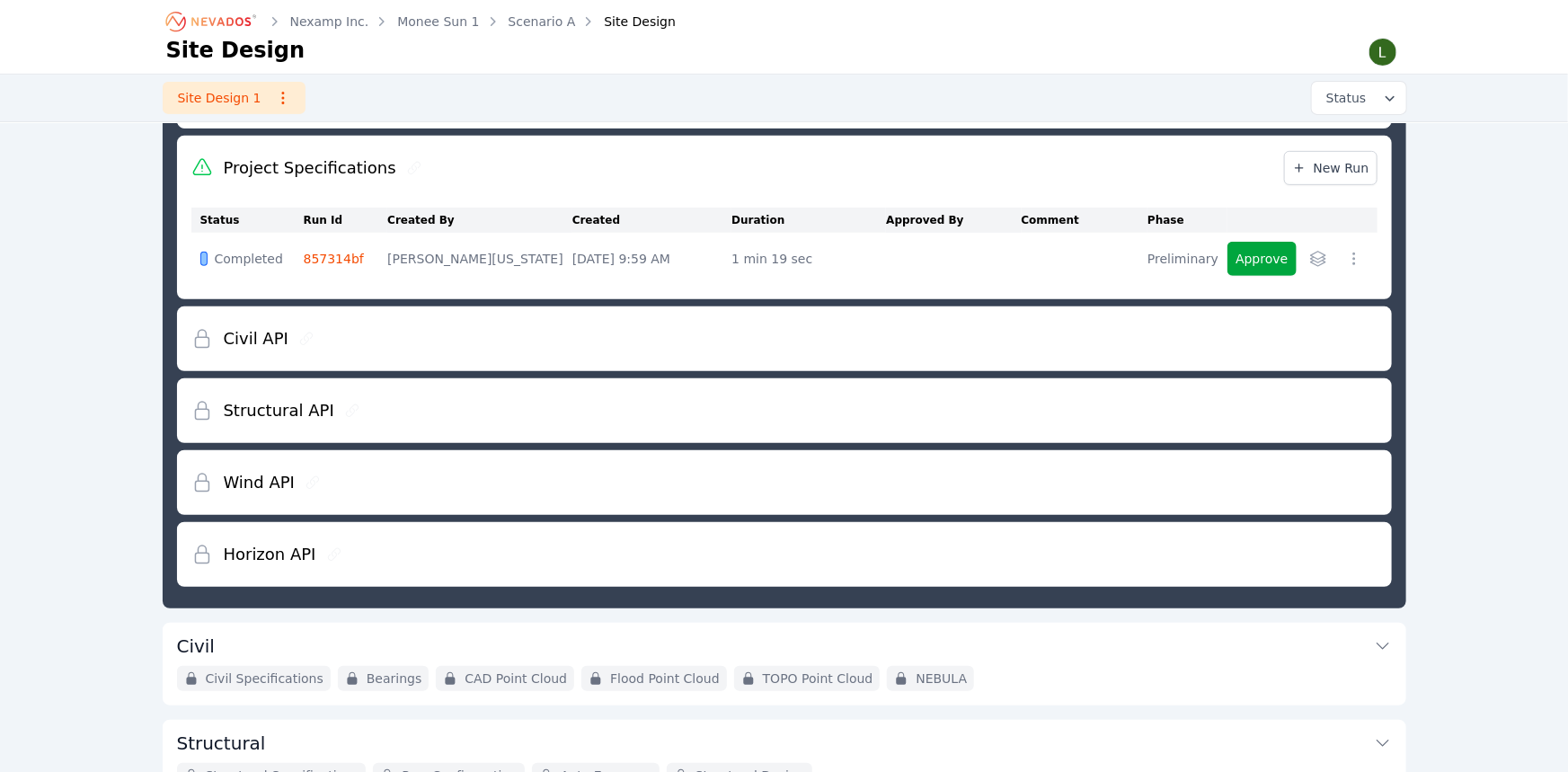
click at [1351, 261] on icon "button" at bounding box center [1354, 258] width 18 height 18
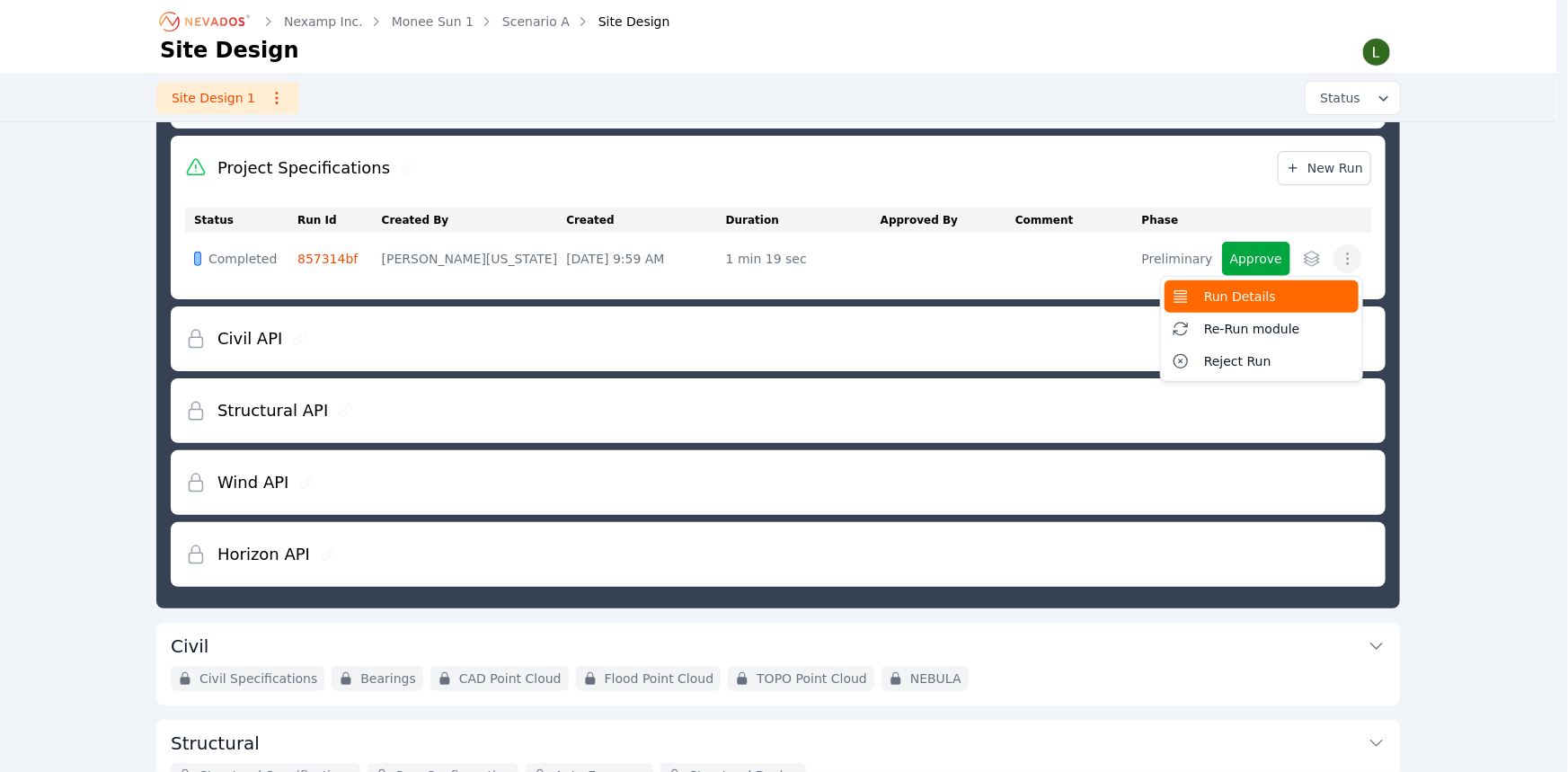
click at [1239, 292] on span "Run Details" at bounding box center [1240, 296] width 72 height 18
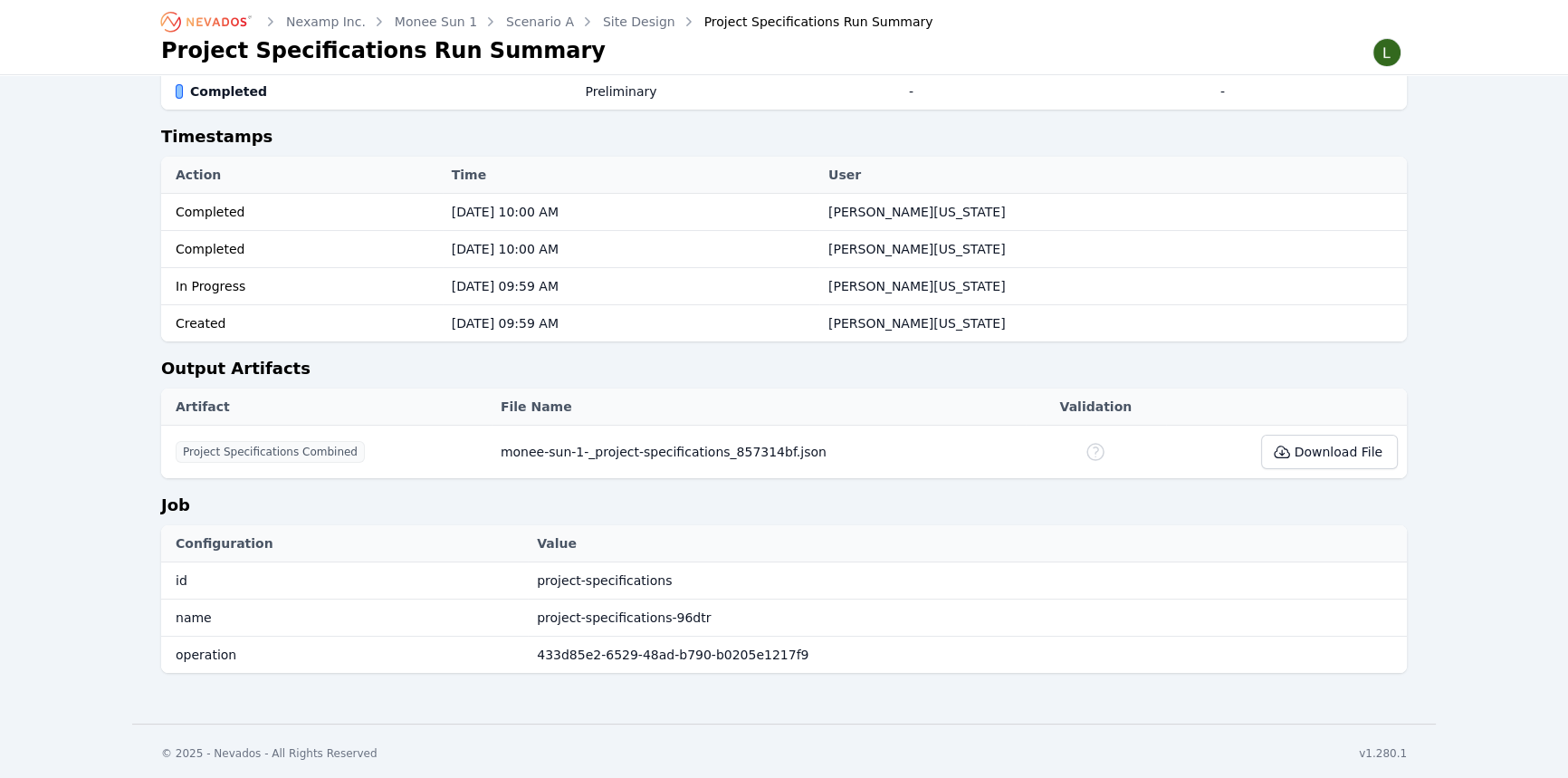
scroll to position [231, 0]
click at [618, 26] on link "Site Design" at bounding box center [639, 21] width 73 height 18
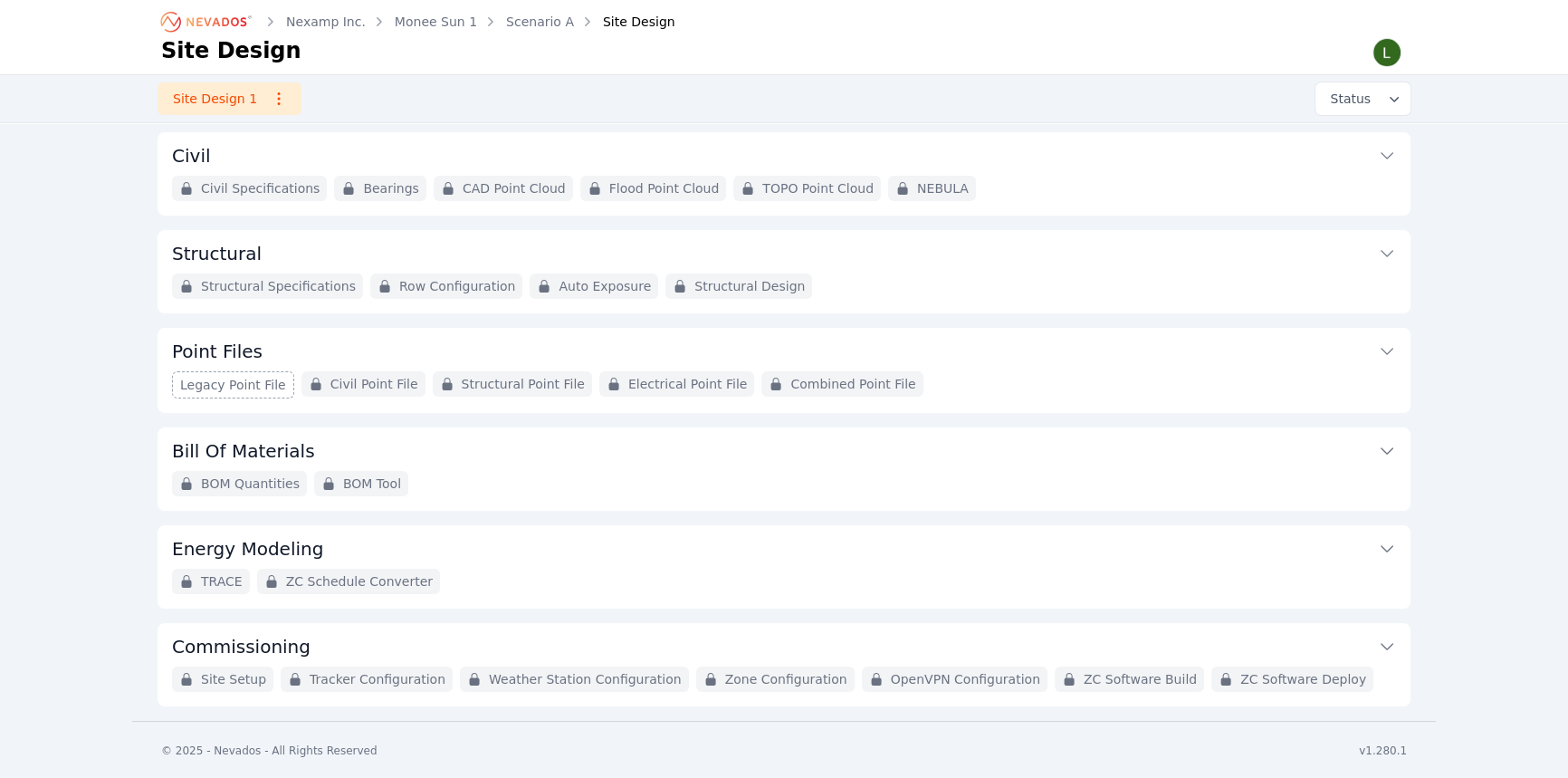
click at [1382, 255] on icon at bounding box center [1386, 253] width 18 height 18
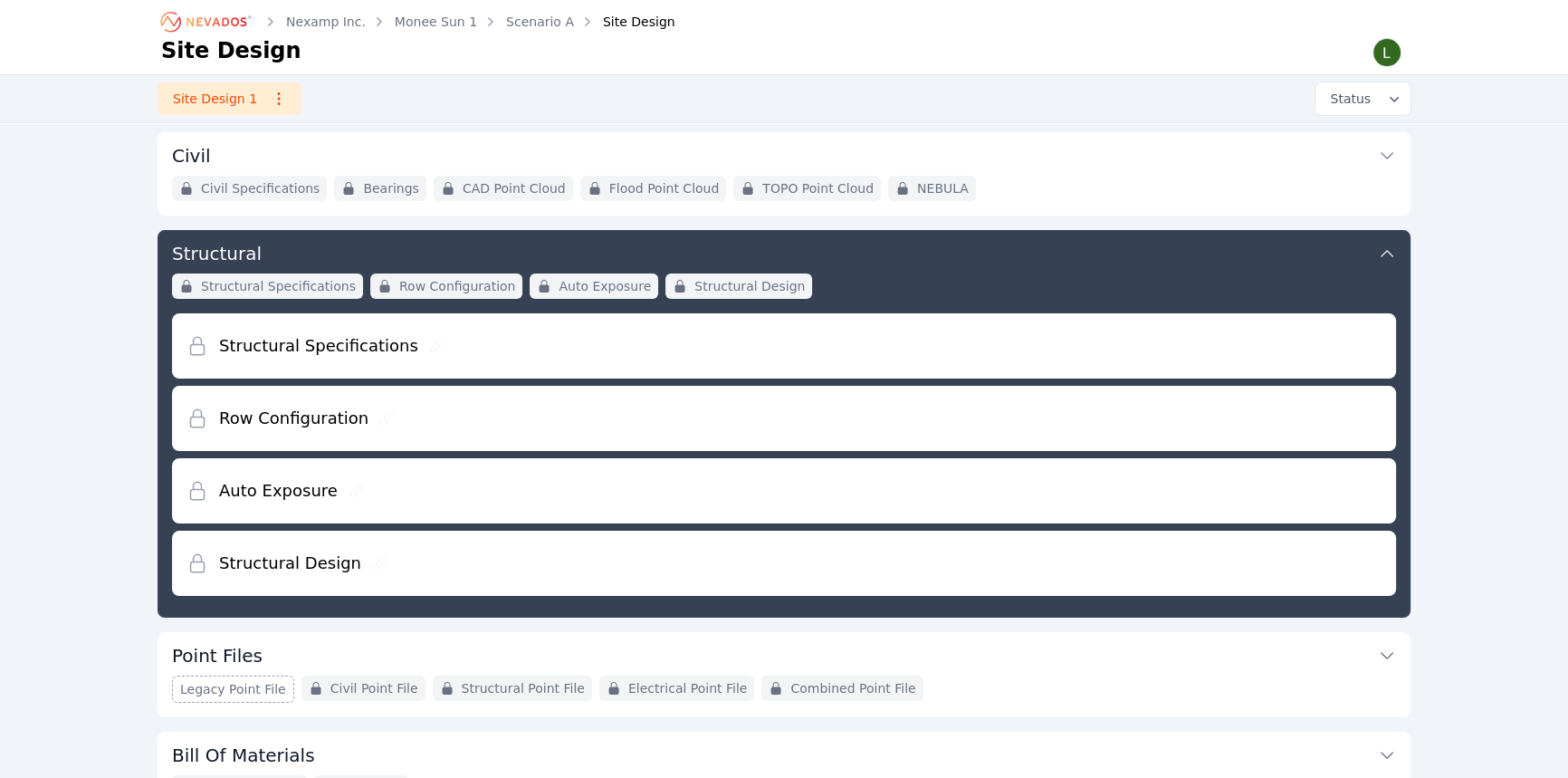
scroll to position [193, 0]
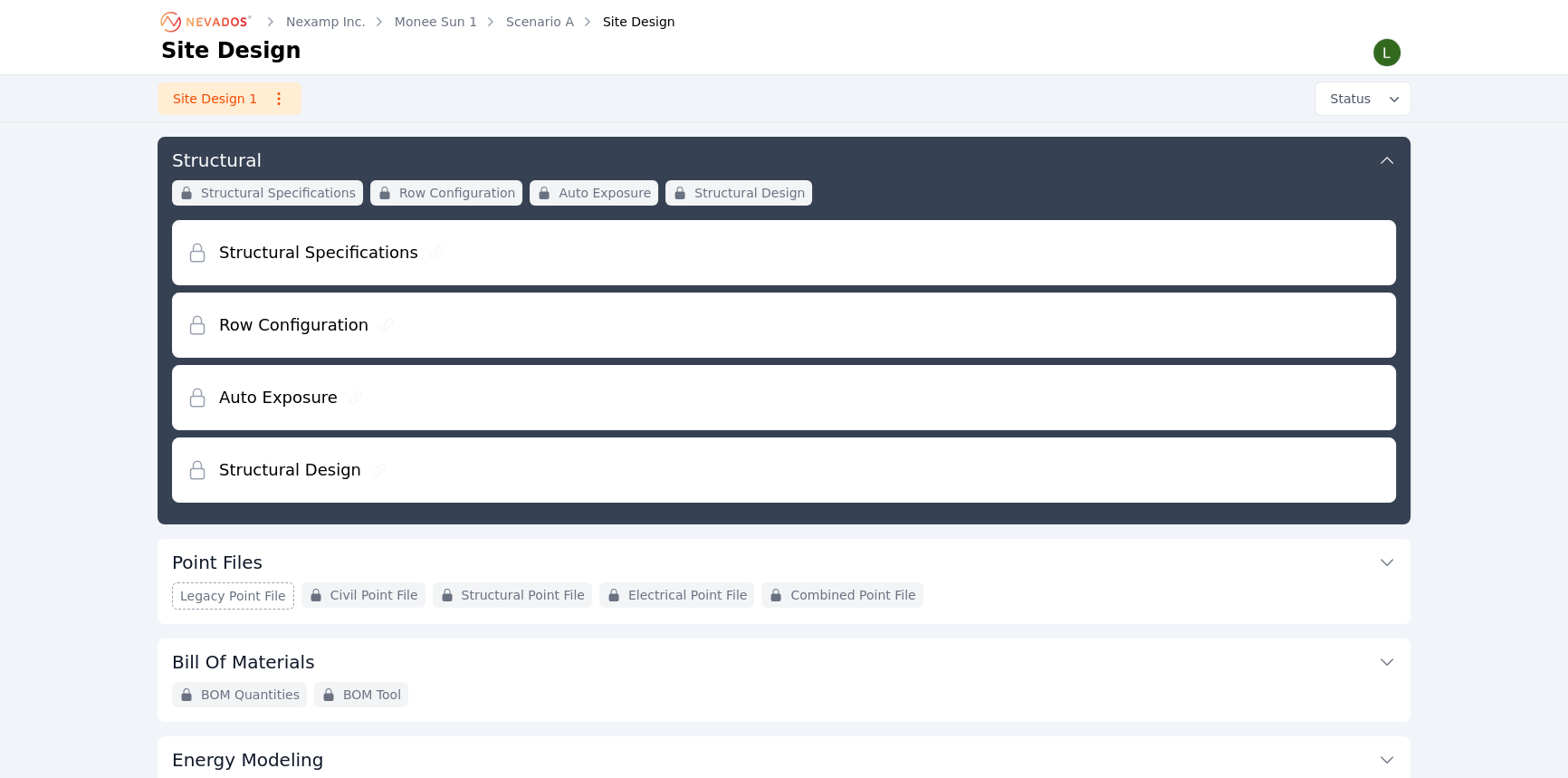
click at [529, 245] on div "Structural Specifications" at bounding box center [784, 252] width 1195 height 65
click at [336, 251] on h2 "Structural Specifications" at bounding box center [318, 252] width 199 height 25
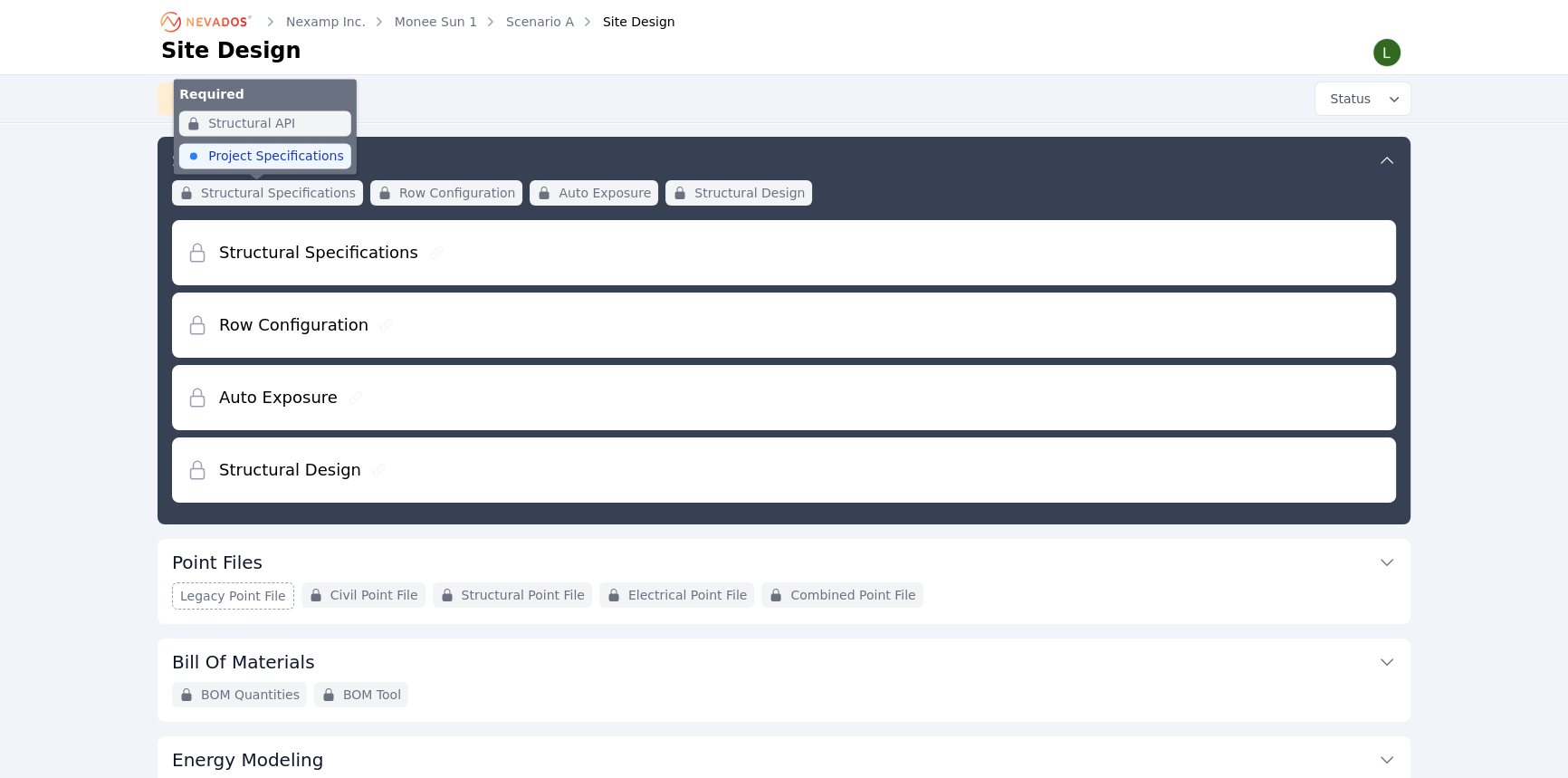
click at [280, 189] on span "Structural Specifications" at bounding box center [278, 192] width 154 height 18
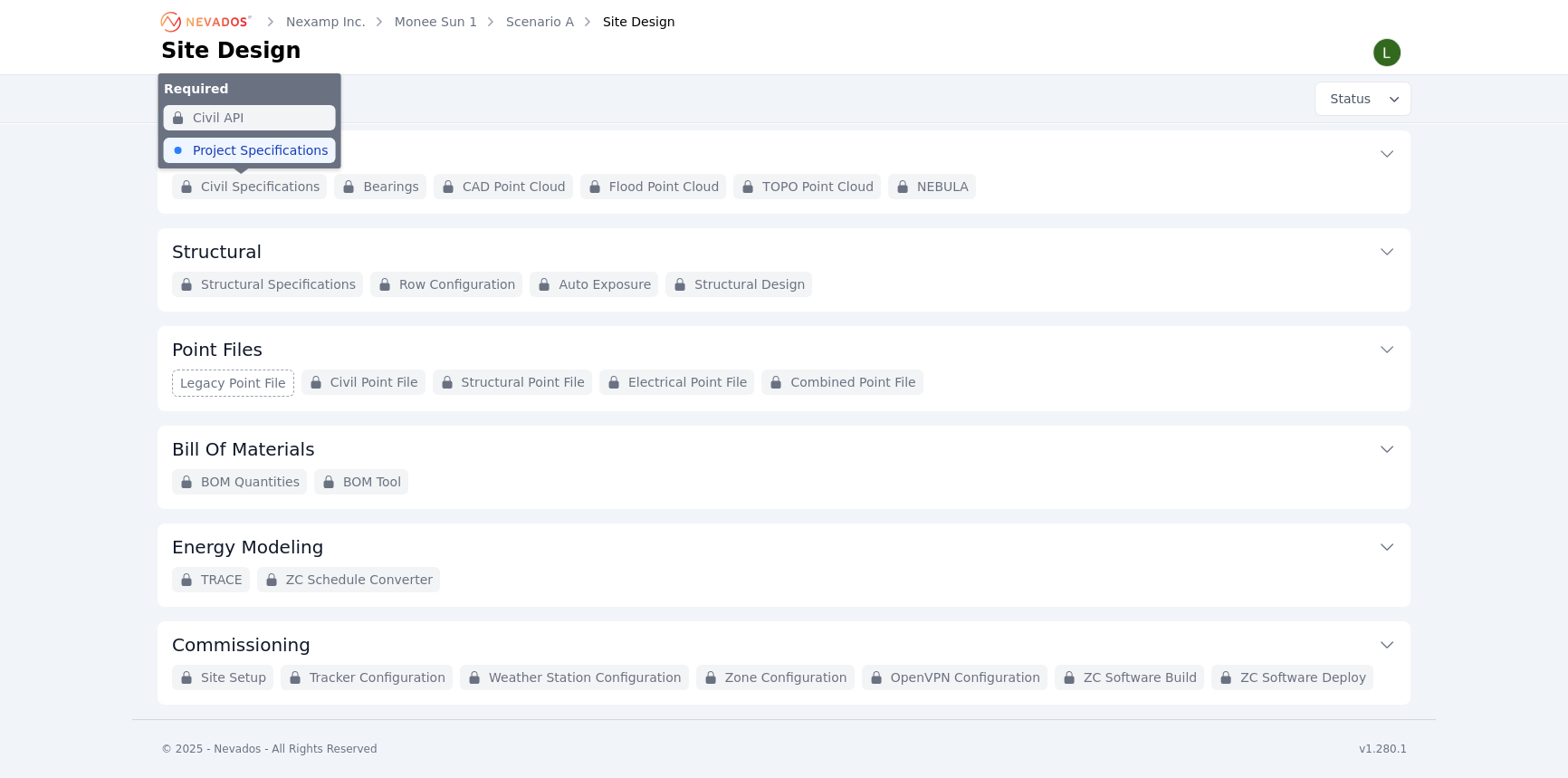
scroll to position [100, 0]
click at [271, 187] on span "Civil Specifications" at bounding box center [260, 187] width 119 height 18
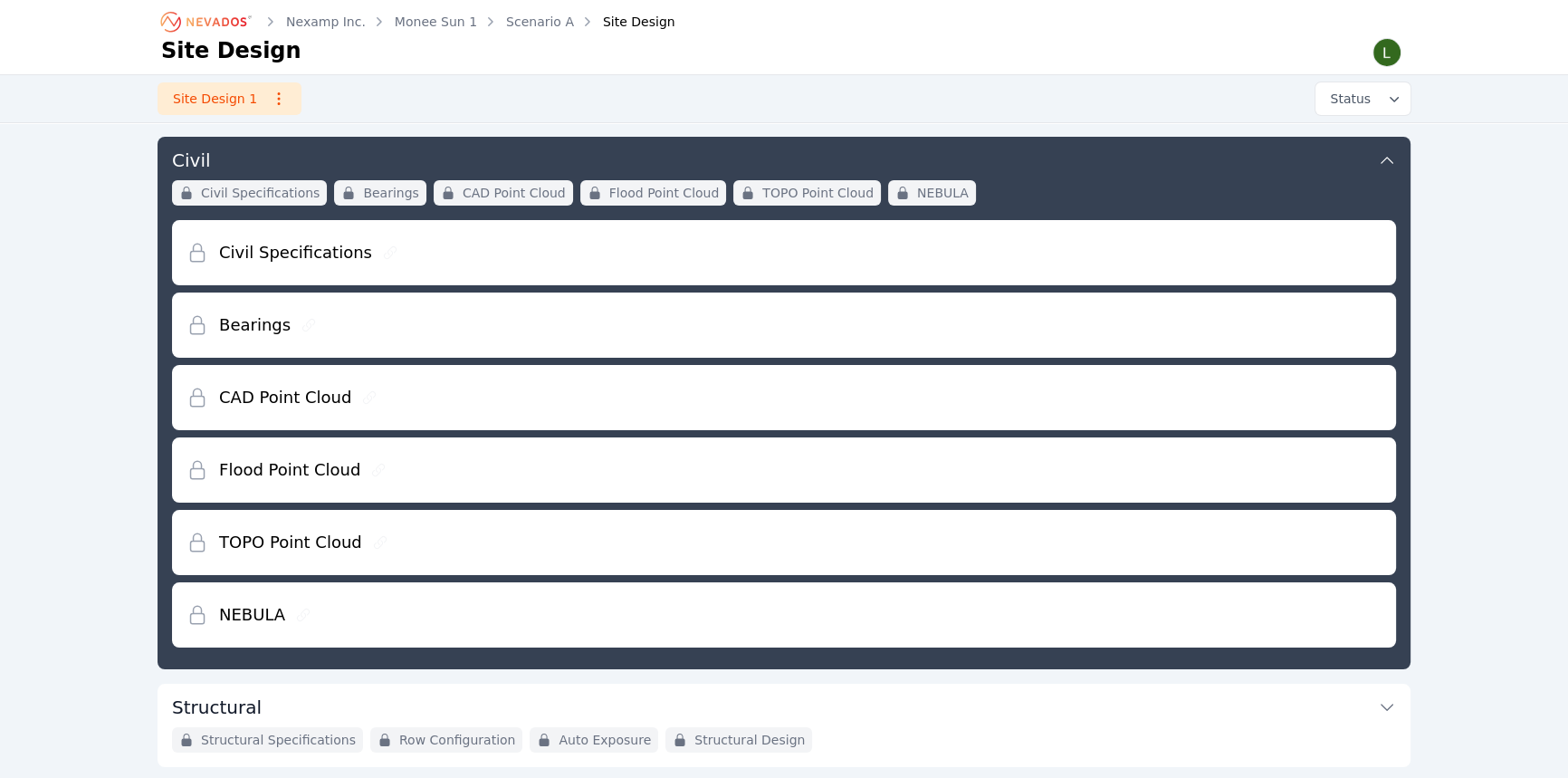
click at [1123, 261] on div "Civil Specifications" at bounding box center [784, 252] width 1195 height 65
click at [323, 243] on h2 "Civil Specifications" at bounding box center [296, 252] width 153 height 25
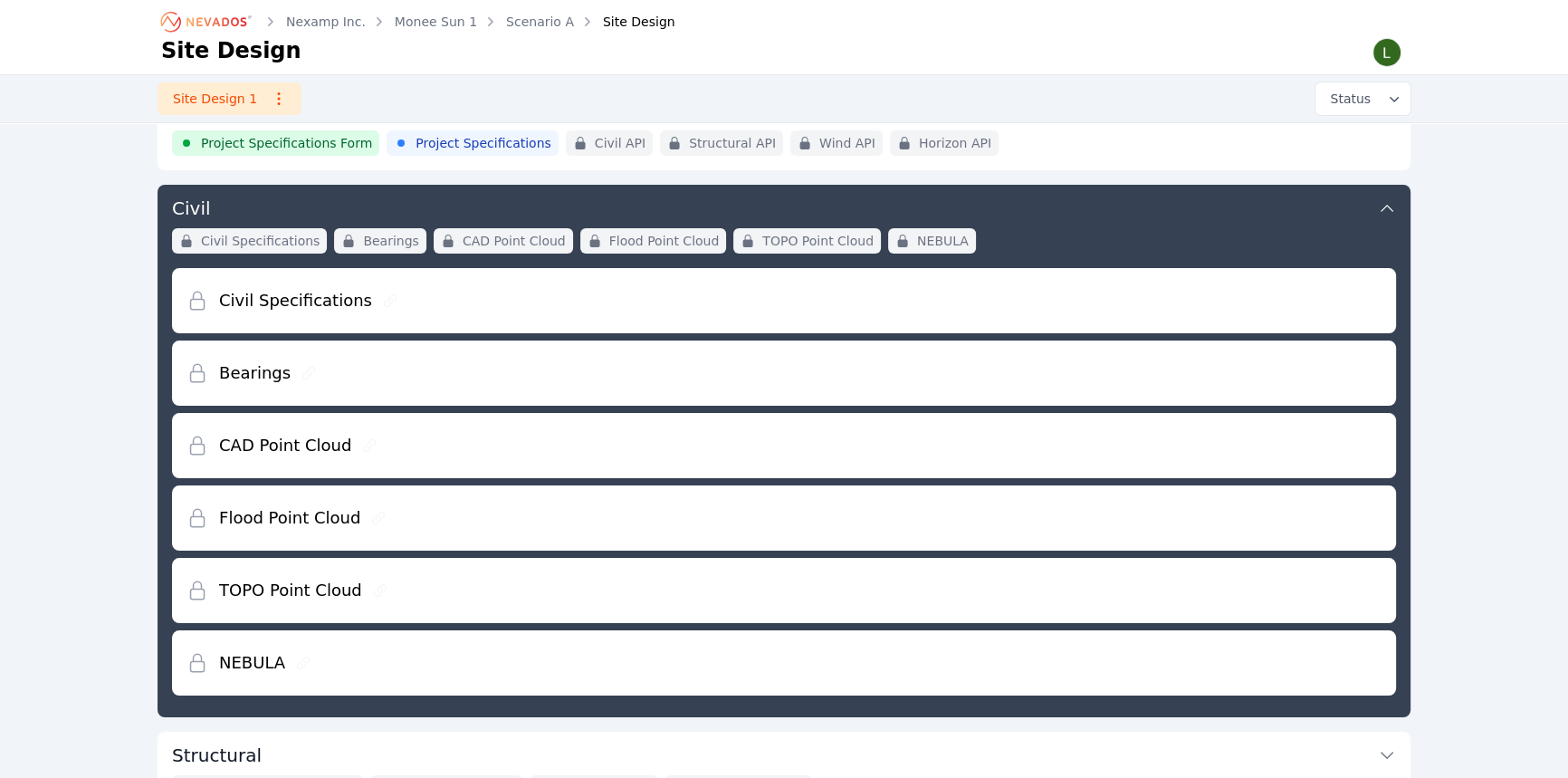
scroll to position [0, 0]
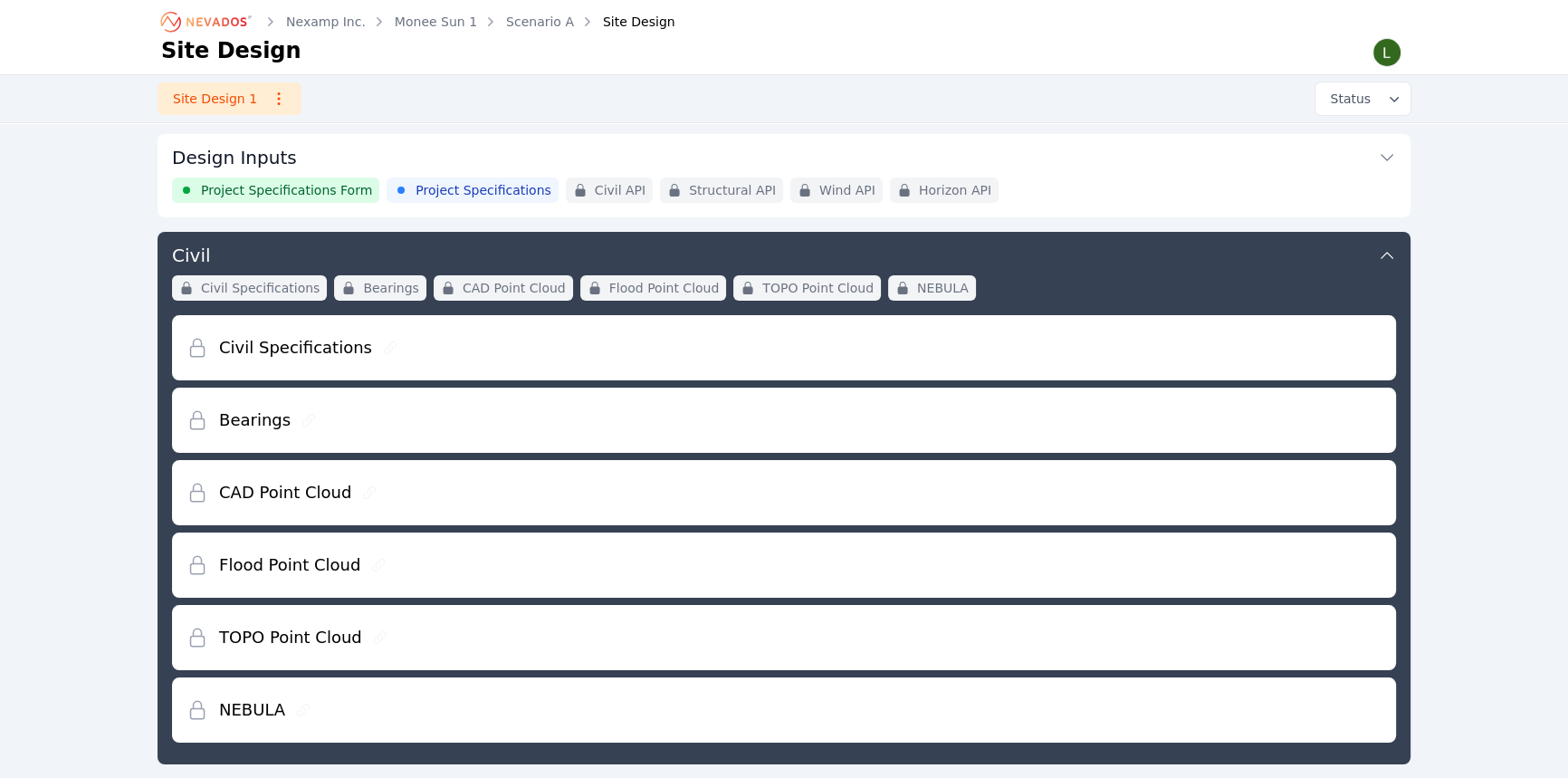
click at [306, 193] on span "Project Specifications Form" at bounding box center [286, 189] width 171 height 18
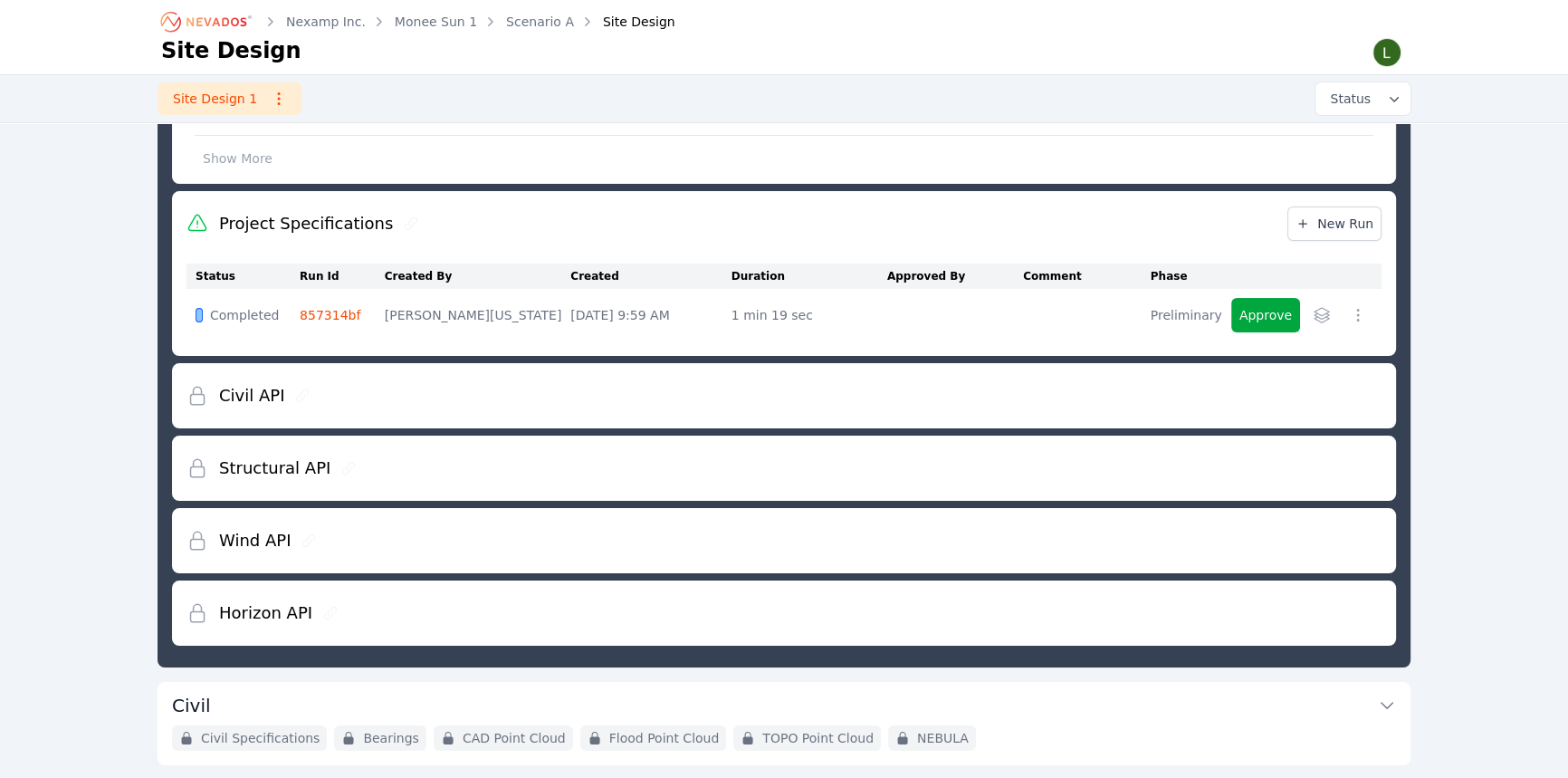
scroll to position [246, 0]
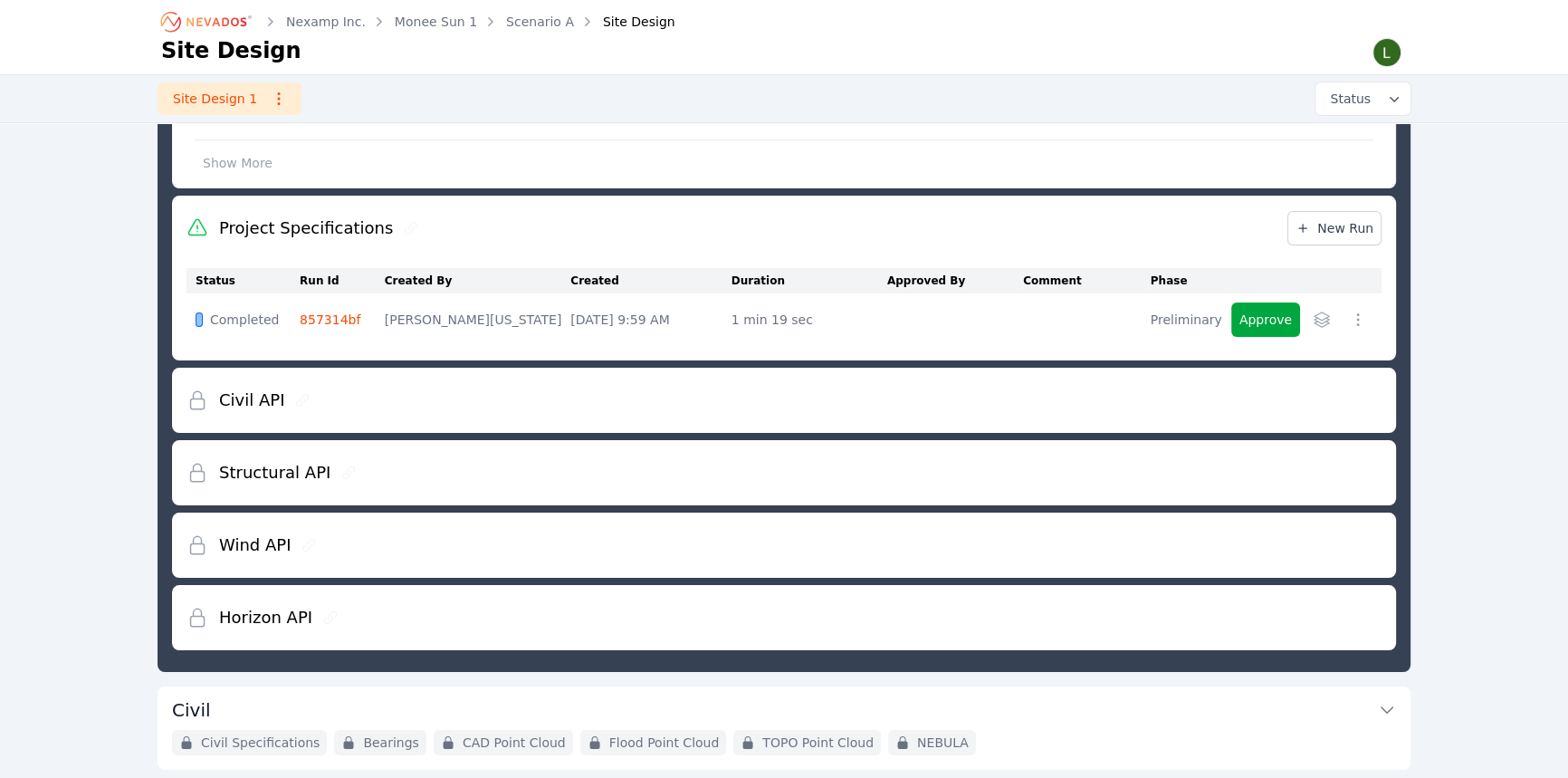
click at [312, 466] on h2 "Structural API" at bounding box center [275, 472] width 111 height 25
click at [1271, 320] on button "Approve" at bounding box center [1265, 319] width 69 height 35
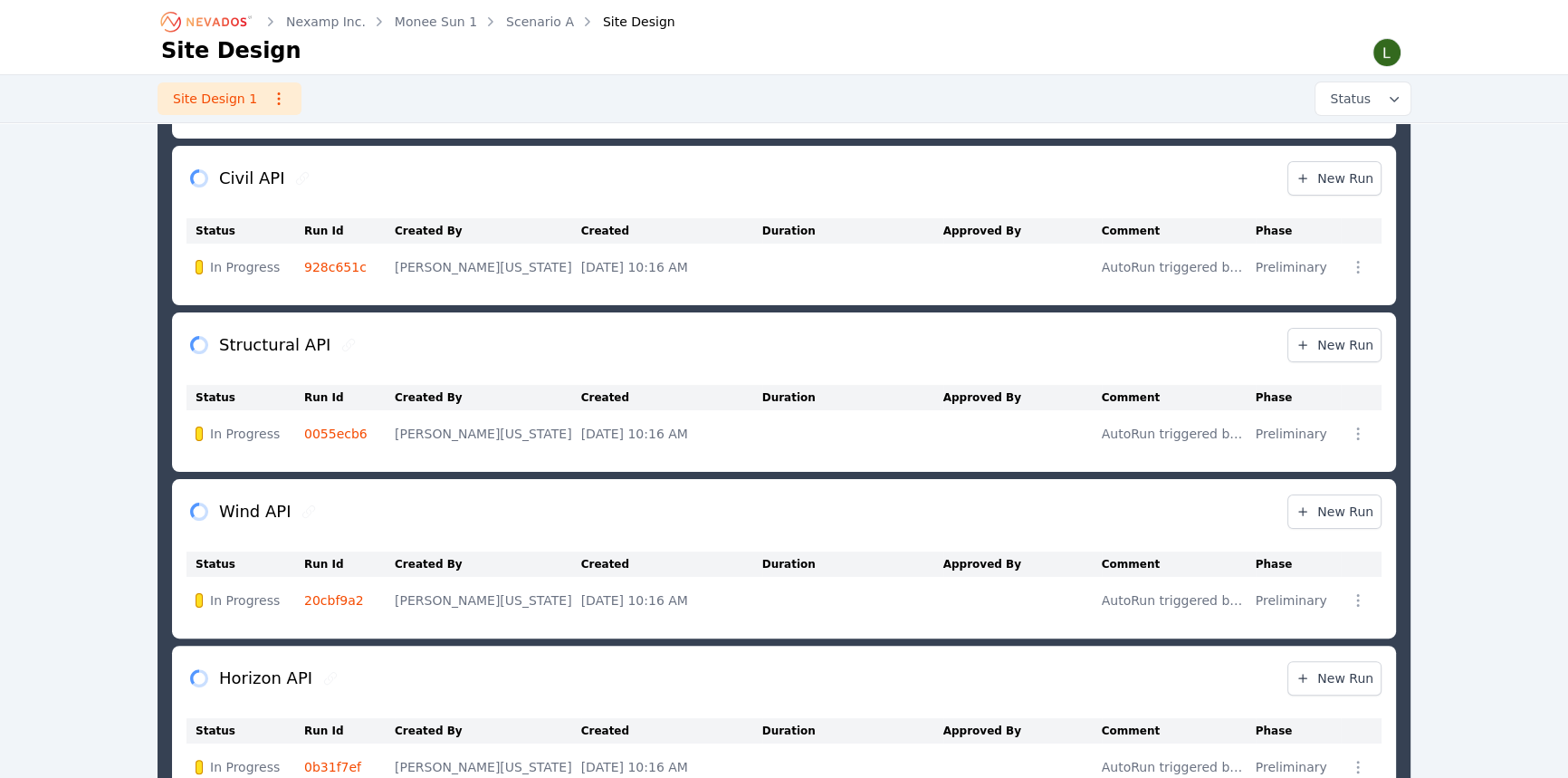
scroll to position [412, 0]
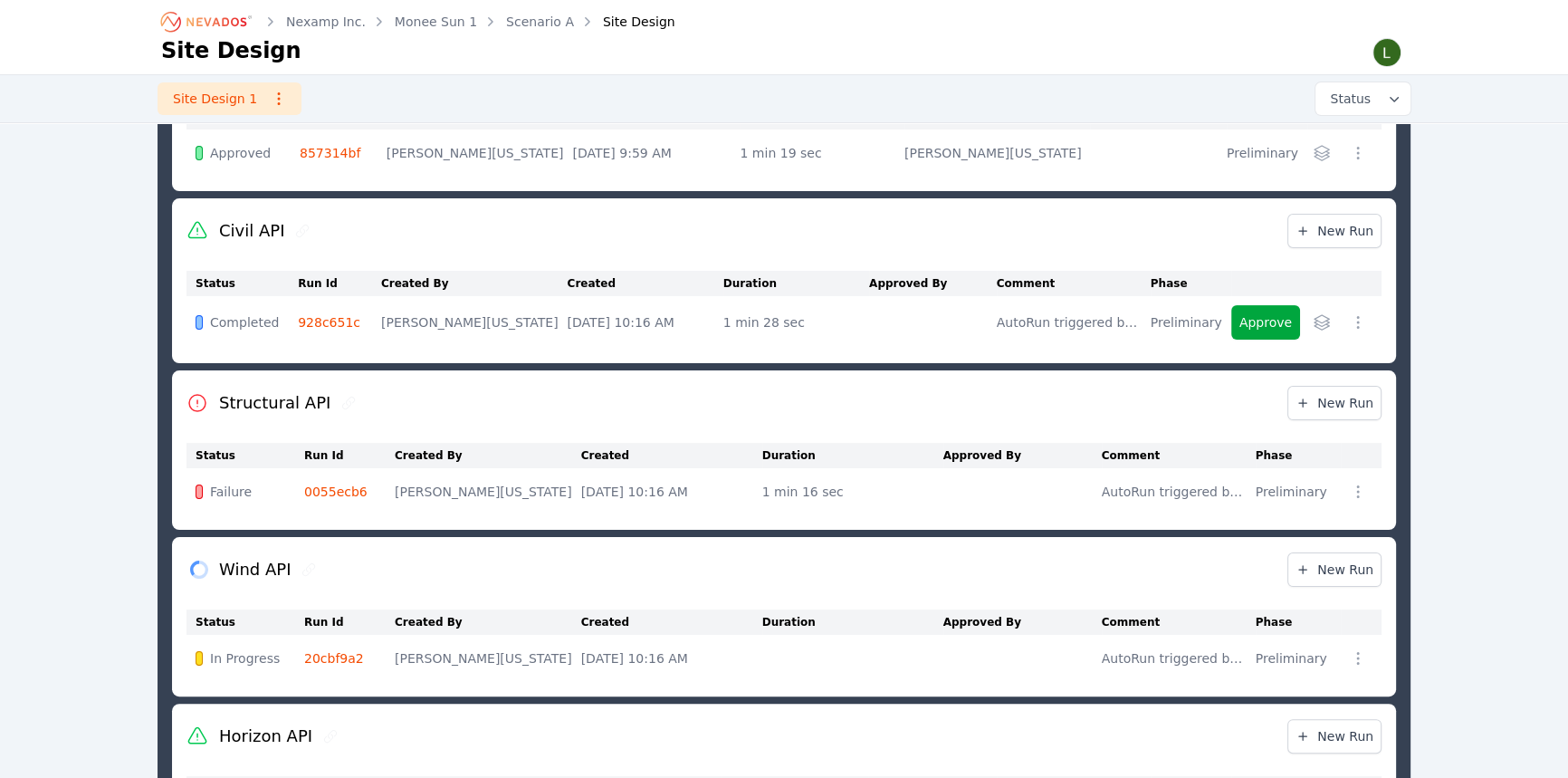
click at [337, 494] on link "0055ecb6" at bounding box center [335, 491] width 63 height 14
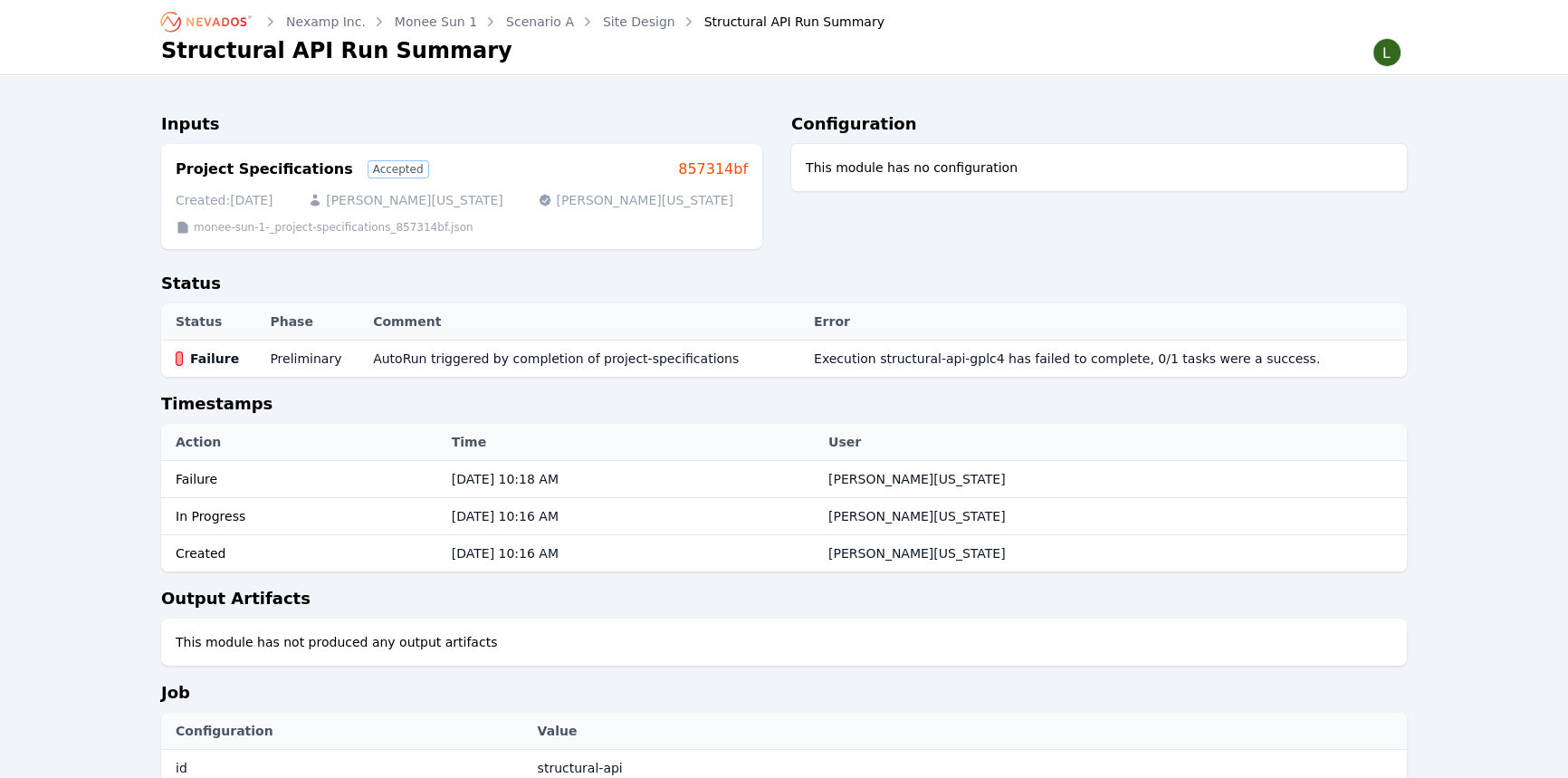
click at [843, 167] on div "This module has no configuration" at bounding box center [1099, 168] width 616 height 47
click at [626, 20] on link "Site Design" at bounding box center [639, 21] width 73 height 18
